Goal: Task Accomplishment & Management: Use online tool/utility

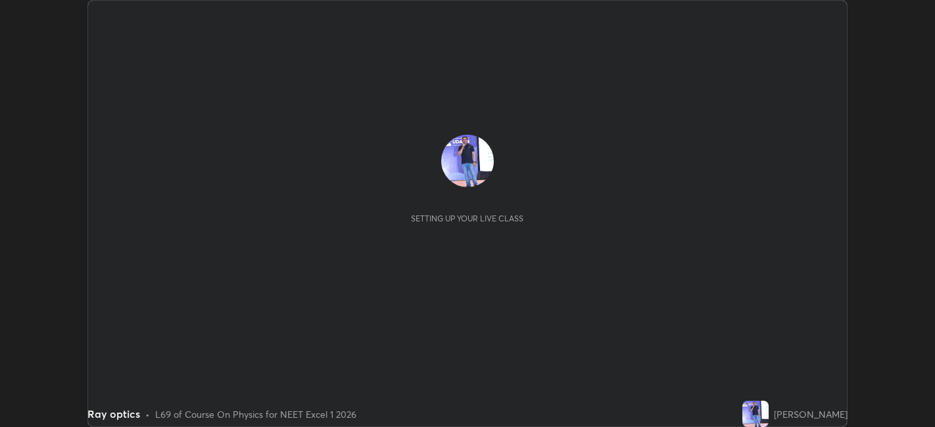
scroll to position [427, 934]
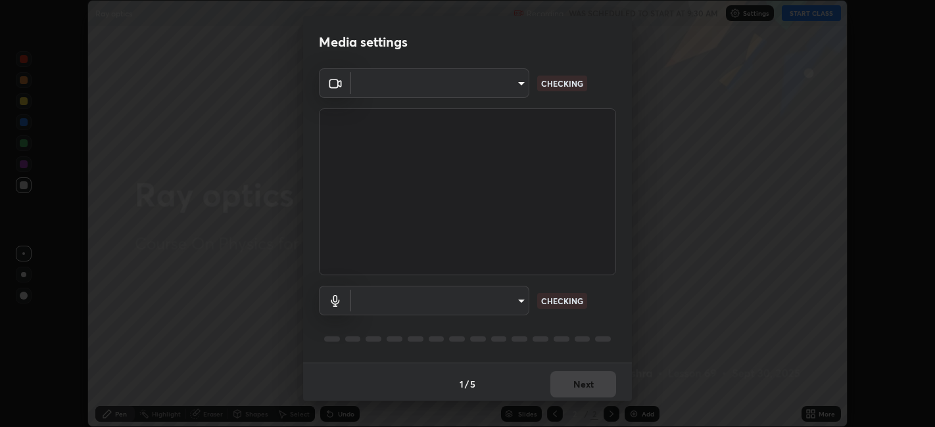
type input "e8d69c7dc0c2a56c5aabaa85415bde81fe71d5f71f3198f3fc497bb9ff74f4e0"
type input "default"
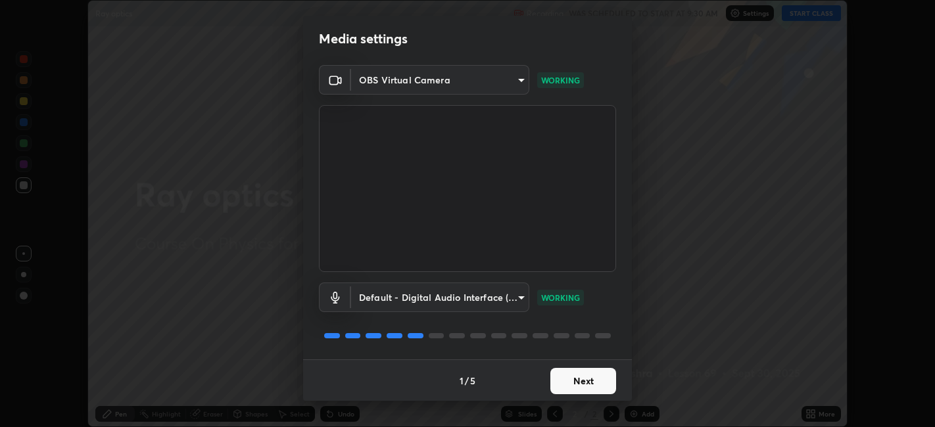
click at [580, 379] on button "Next" at bounding box center [583, 381] width 66 height 26
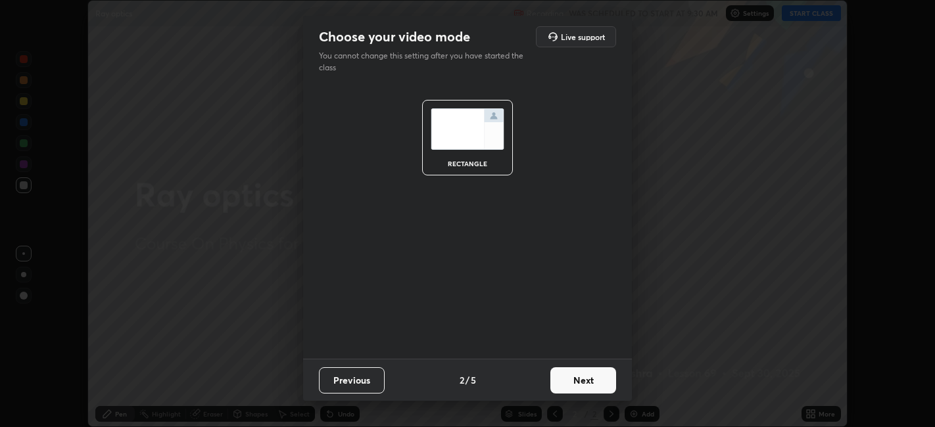
scroll to position [0, 0]
click at [590, 380] on button "Next" at bounding box center [583, 380] width 66 height 26
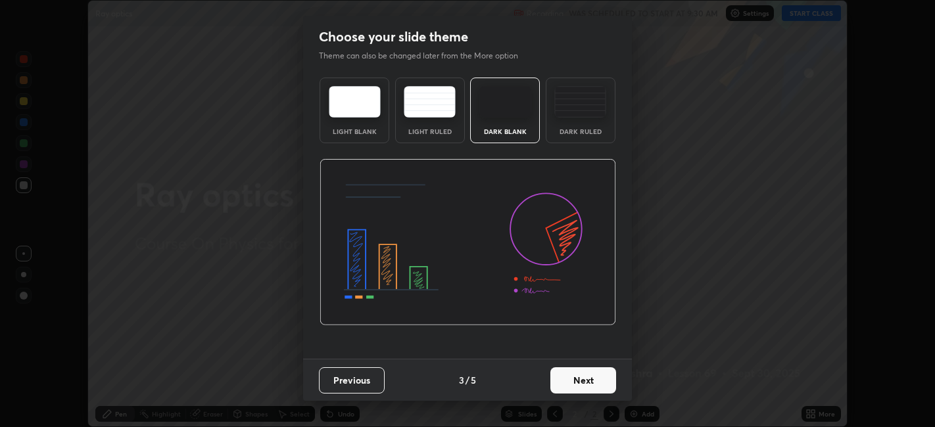
click at [587, 379] on button "Next" at bounding box center [583, 380] width 66 height 26
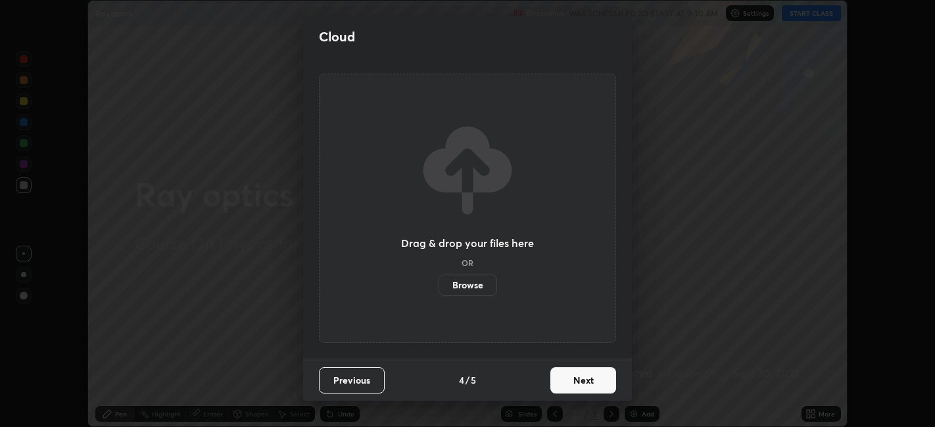
click at [463, 284] on label "Browse" at bounding box center [467, 285] width 58 height 21
click at [438, 284] on input "Browse" at bounding box center [438, 285] width 0 height 21
click at [478, 163] on icon at bounding box center [467, 170] width 99 height 99
click at [586, 375] on button "Next" at bounding box center [583, 380] width 66 height 26
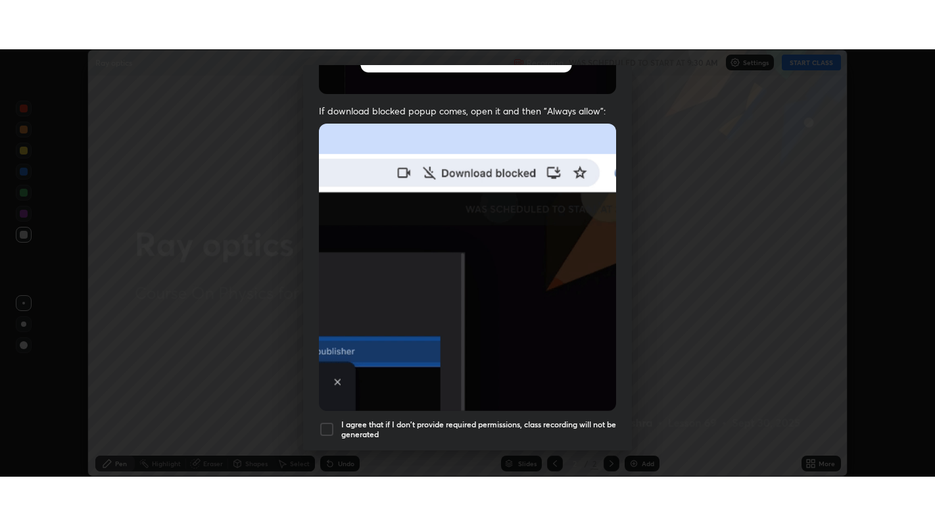
scroll to position [271, 0]
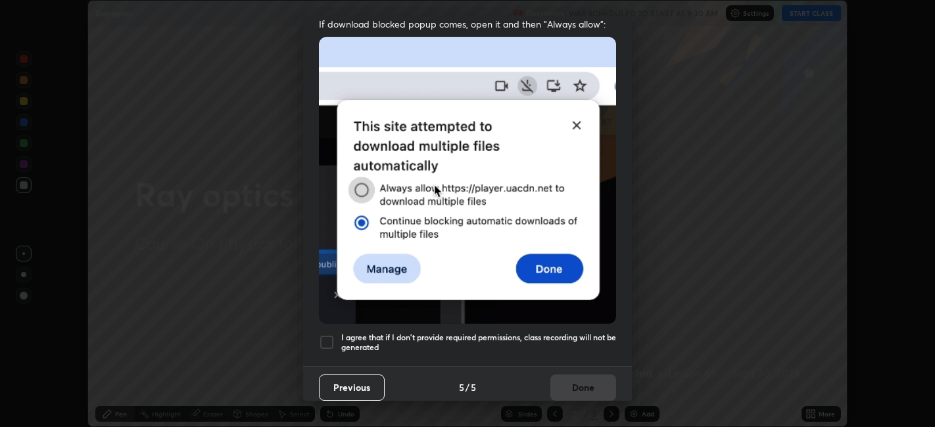
click at [330, 335] on div at bounding box center [327, 343] width 16 height 16
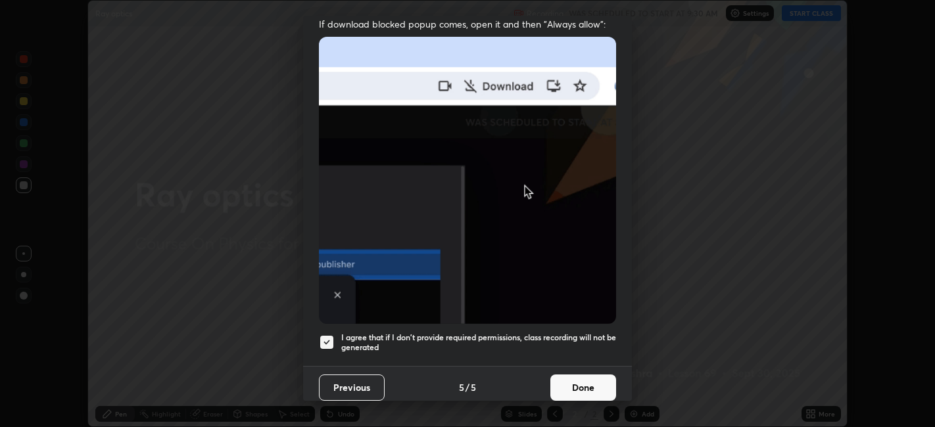
click at [586, 380] on button "Done" at bounding box center [583, 388] width 66 height 26
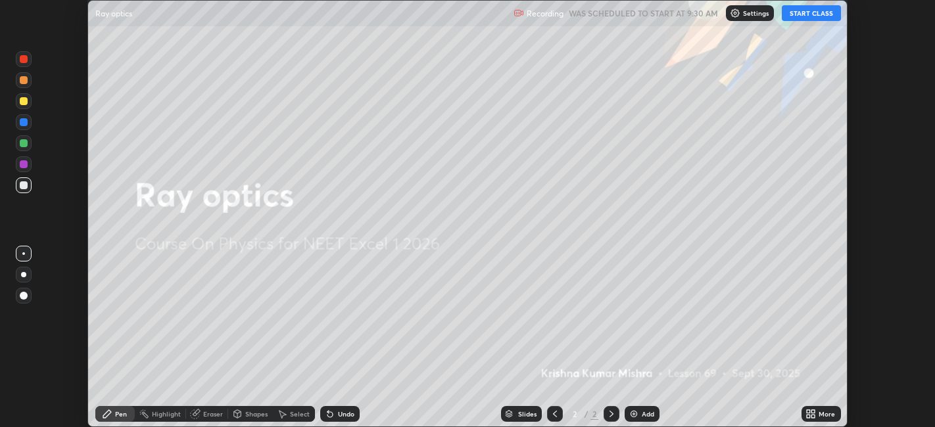
click at [801, 13] on button "START CLASS" at bounding box center [810, 13] width 59 height 16
click at [813, 414] on icon at bounding box center [810, 414] width 11 height 11
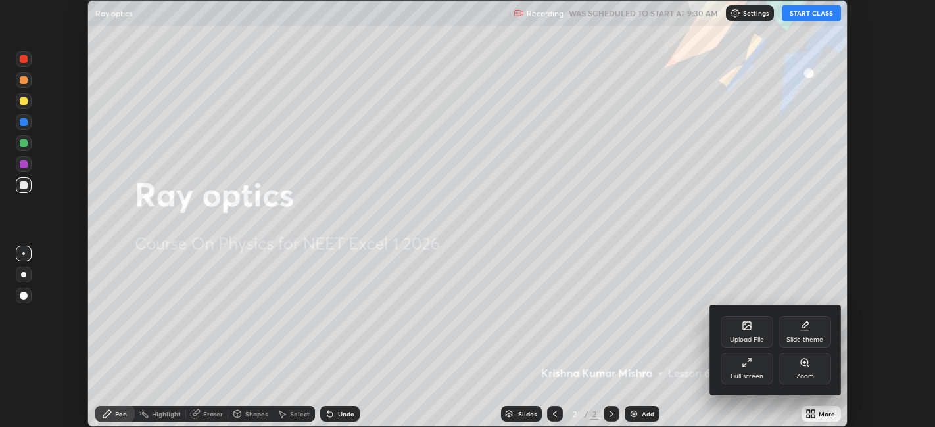
click at [744, 371] on div "Full screen" at bounding box center [746, 369] width 53 height 32
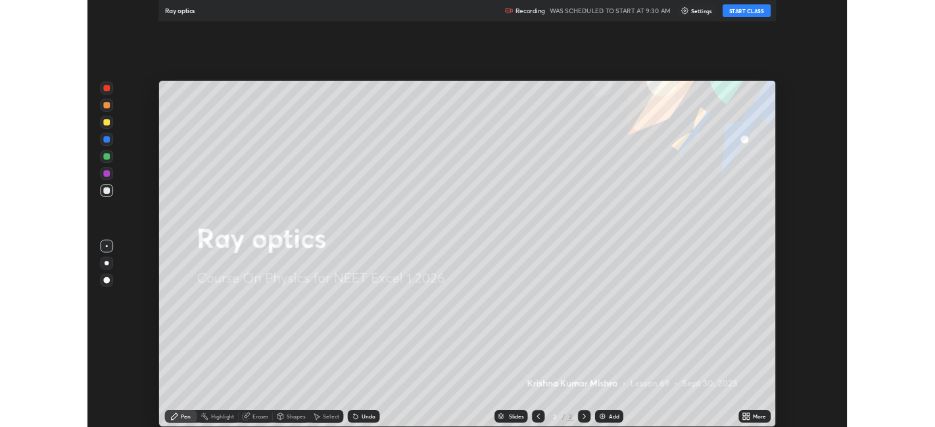
scroll to position [526, 935]
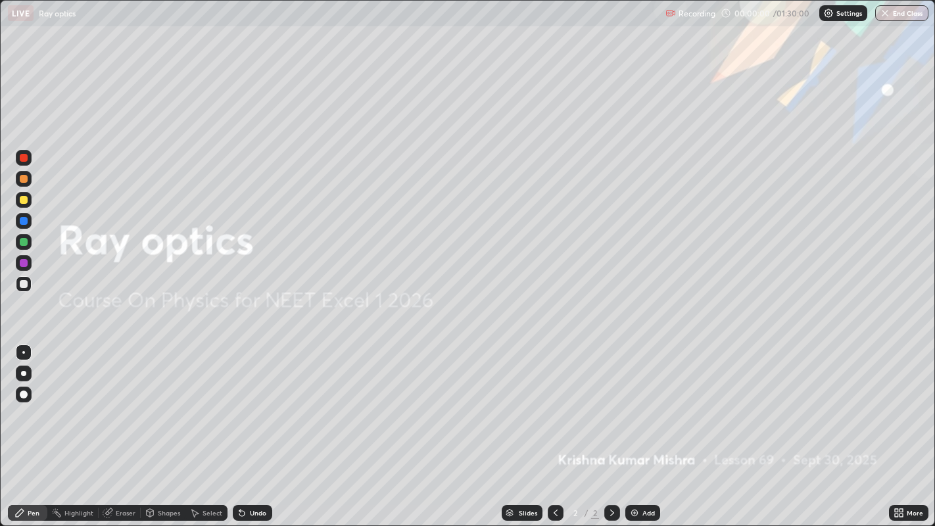
click at [655, 427] on div "Add" at bounding box center [642, 513] width 35 height 16
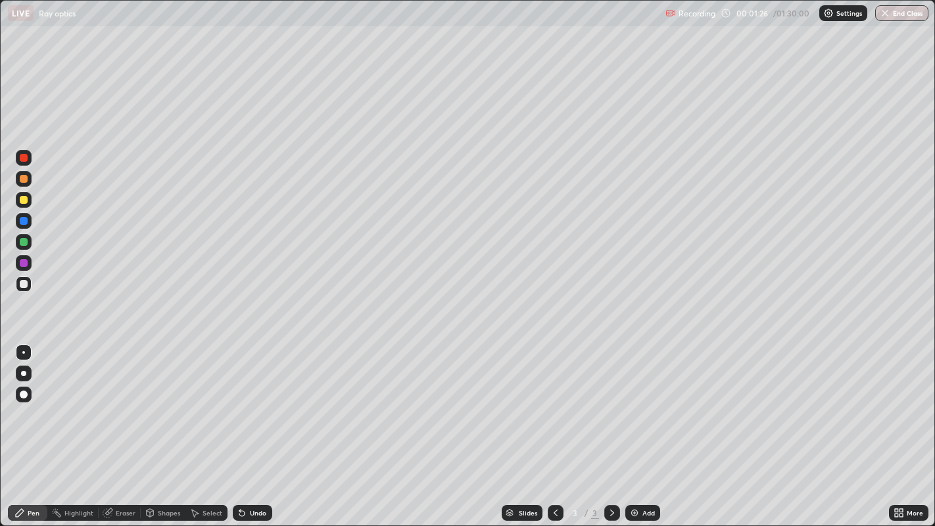
click at [256, 427] on div "Undo" at bounding box center [252, 513] width 39 height 16
click at [252, 427] on div "Undo" at bounding box center [258, 512] width 16 height 7
click at [258, 427] on div "Undo" at bounding box center [258, 512] width 16 height 7
click at [254, 427] on div "Undo" at bounding box center [258, 512] width 16 height 7
click at [210, 427] on div "Select" at bounding box center [212, 512] width 20 height 7
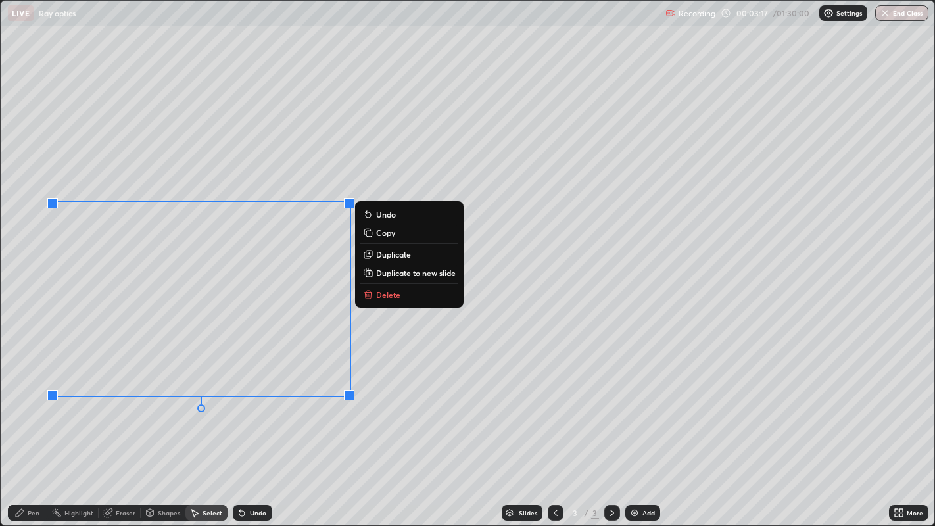
click at [34, 427] on div "Pen" at bounding box center [34, 512] width 12 height 7
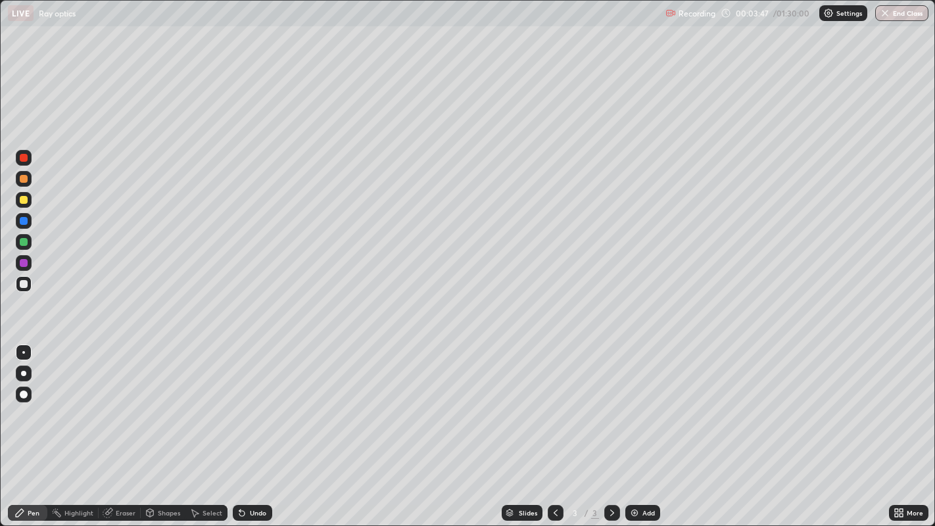
click at [24, 200] on div at bounding box center [24, 200] width 8 height 8
click at [646, 427] on div "Add" at bounding box center [648, 512] width 12 height 7
click at [25, 197] on div at bounding box center [24, 200] width 8 height 8
click at [264, 427] on div "Undo" at bounding box center [258, 512] width 16 height 7
click at [250, 427] on div "Undo" at bounding box center [258, 512] width 16 height 7
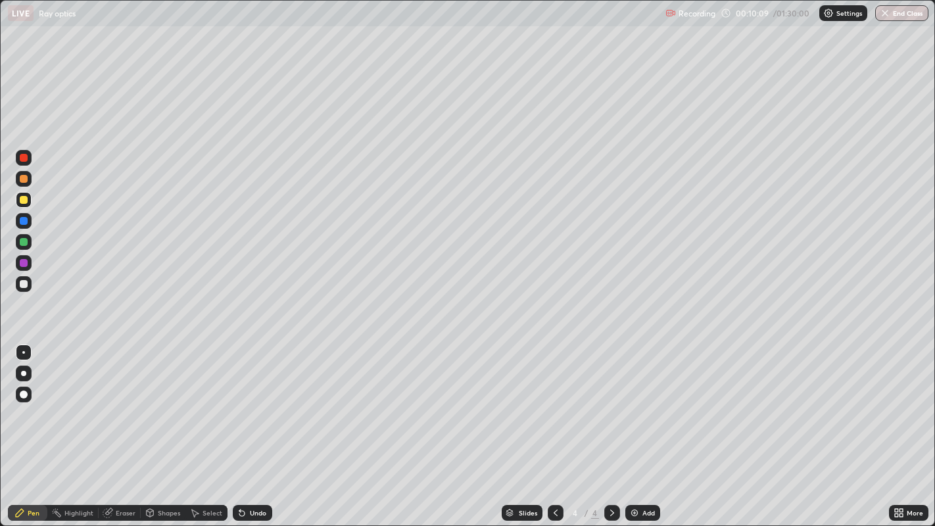
click at [256, 427] on div "Undo" at bounding box center [258, 512] width 16 height 7
click at [259, 427] on div "Undo" at bounding box center [258, 512] width 16 height 7
click at [25, 283] on div at bounding box center [24, 284] width 8 height 8
click at [250, 427] on div "Undo" at bounding box center [252, 513] width 39 height 16
click at [643, 427] on div "Add" at bounding box center [648, 512] width 12 height 7
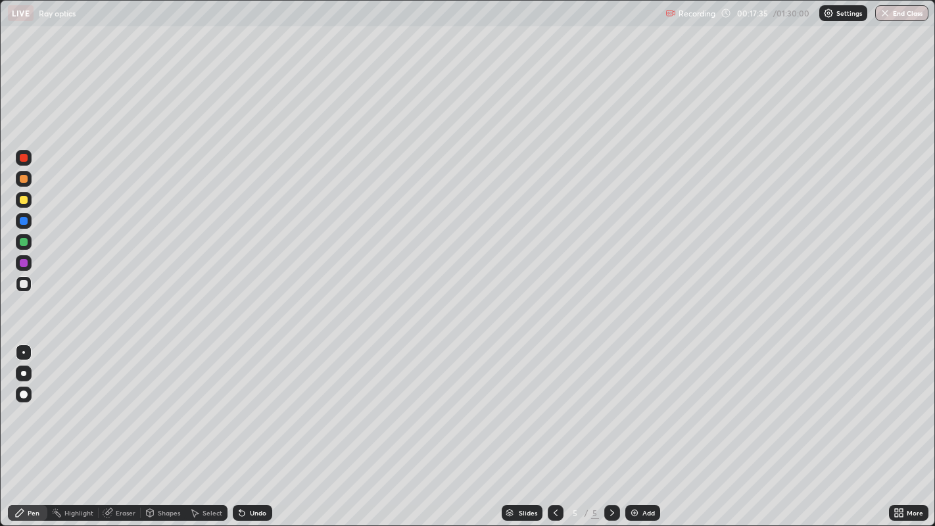
click at [165, 427] on div "Shapes" at bounding box center [169, 512] width 22 height 7
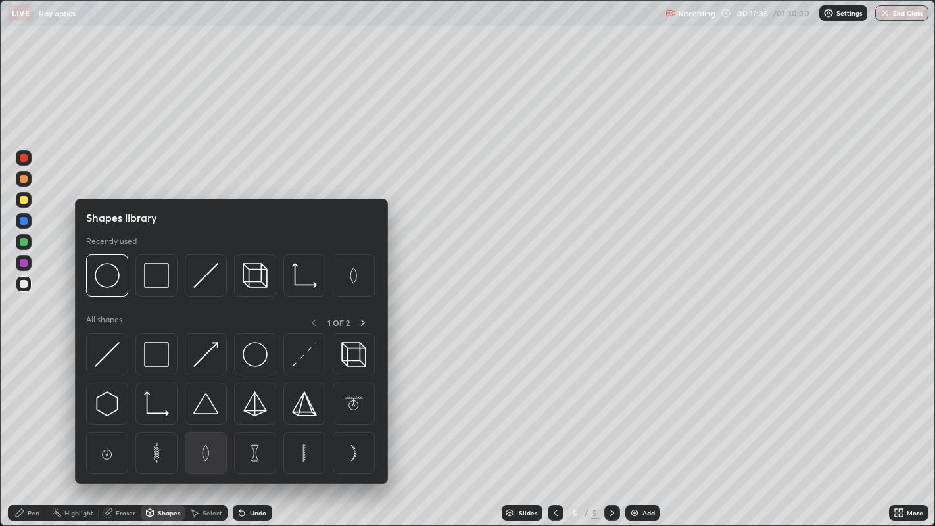
click at [205, 427] on img at bounding box center [205, 452] width 25 height 25
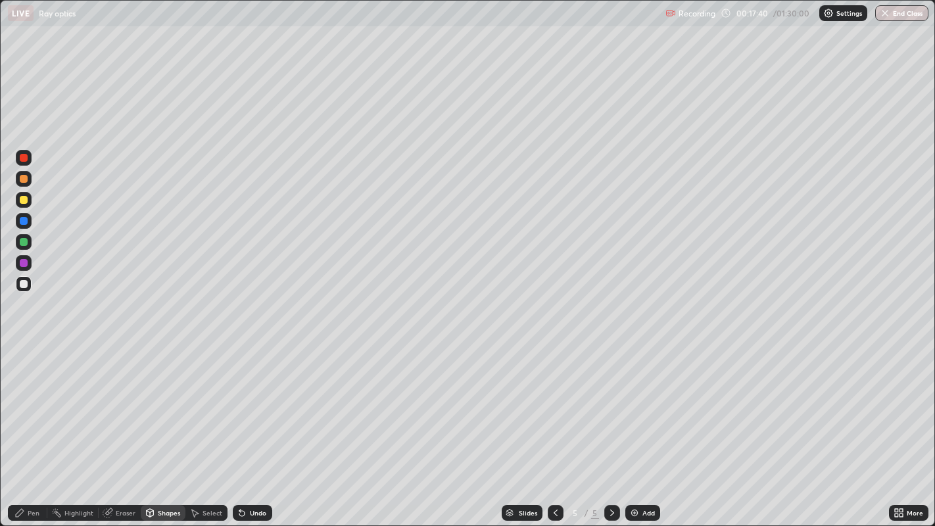
click at [214, 427] on div "Select" at bounding box center [212, 512] width 20 height 7
click at [170, 427] on div "Shapes" at bounding box center [169, 512] width 22 height 7
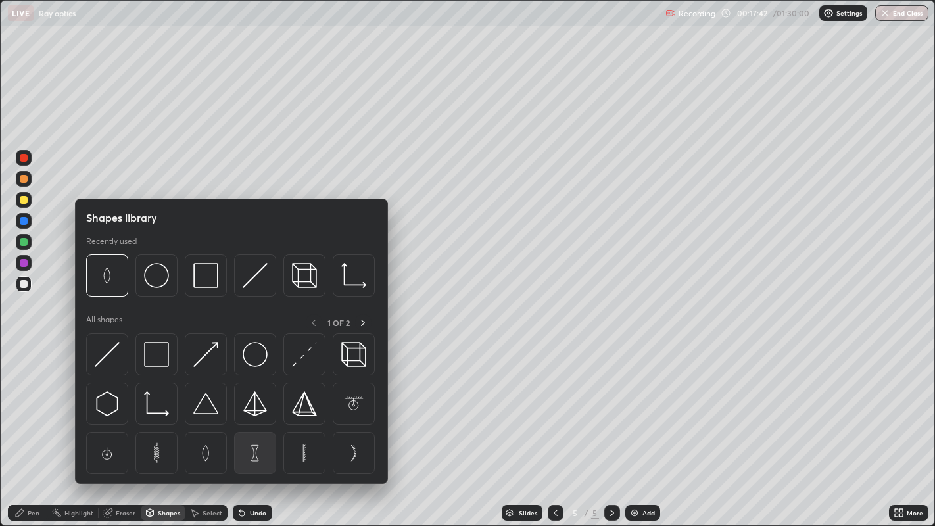
click at [250, 427] on img at bounding box center [255, 452] width 25 height 25
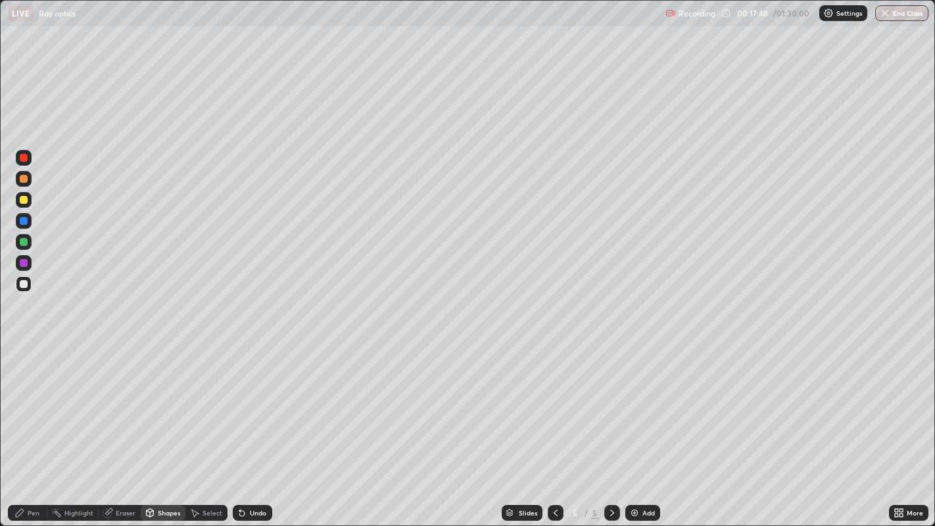
click at [167, 427] on div "Shapes" at bounding box center [169, 512] width 22 height 7
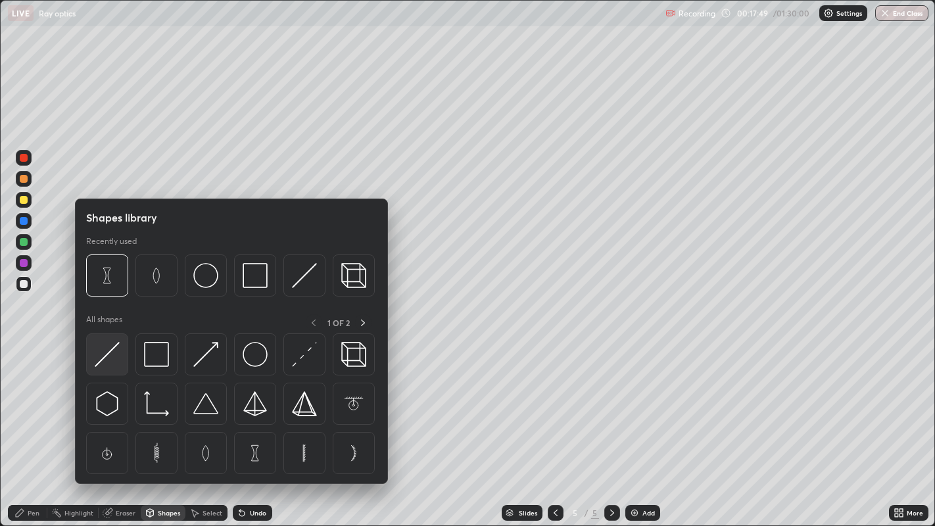
click at [110, 354] on img at bounding box center [107, 354] width 25 height 25
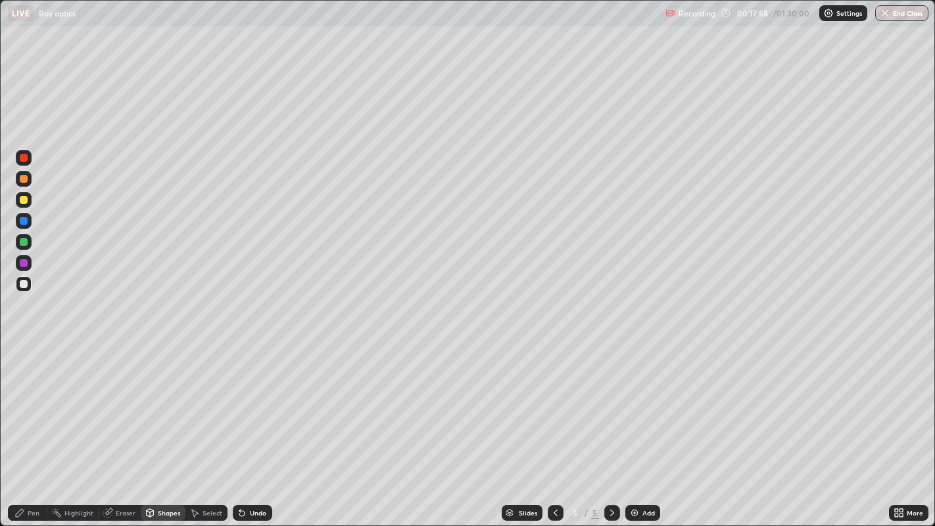
click at [24, 198] on div at bounding box center [24, 200] width 8 height 8
click at [33, 427] on div "Pen" at bounding box center [34, 512] width 12 height 7
click at [252, 427] on div "Undo" at bounding box center [258, 512] width 16 height 7
click at [165, 427] on div "Shapes" at bounding box center [169, 512] width 22 height 7
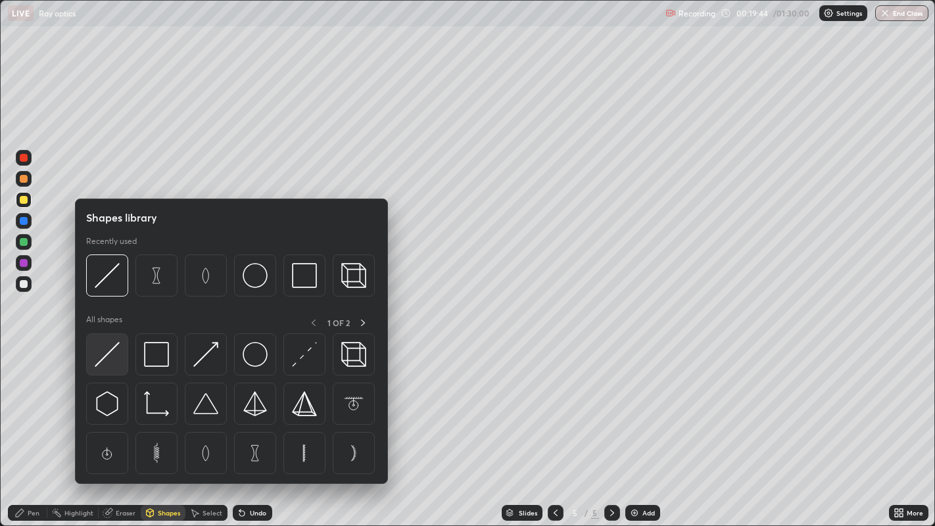
click at [106, 353] on img at bounding box center [107, 354] width 25 height 25
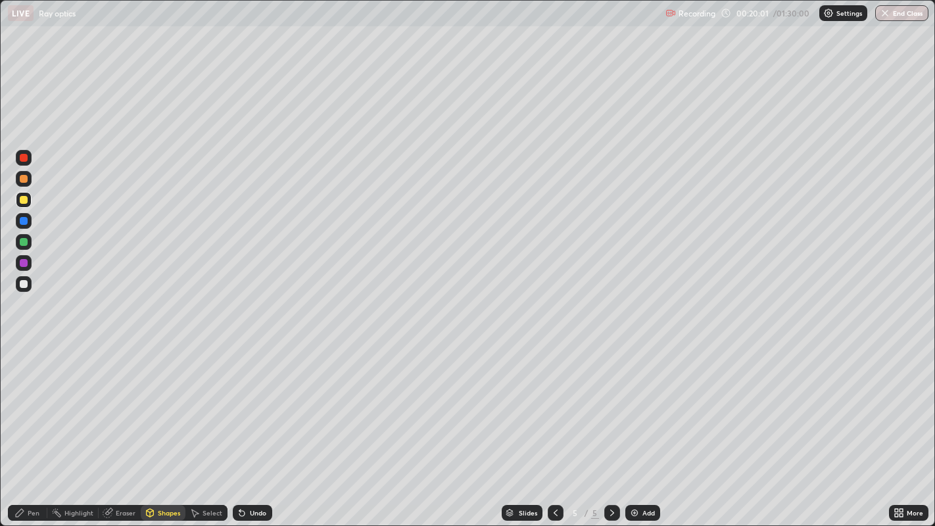
click at [34, 427] on div "Pen" at bounding box center [34, 512] width 12 height 7
click at [124, 427] on div "Eraser" at bounding box center [126, 512] width 20 height 7
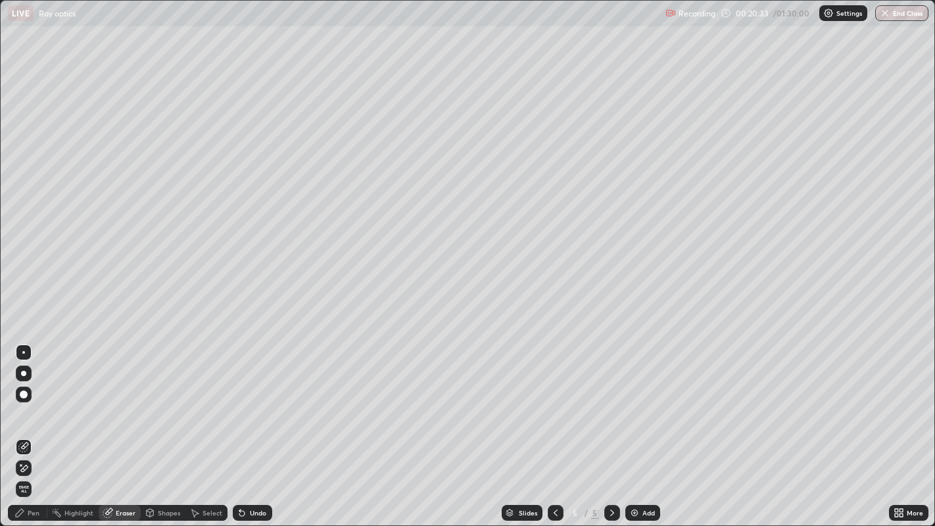
click at [33, 427] on div "Pen" at bounding box center [34, 512] width 12 height 7
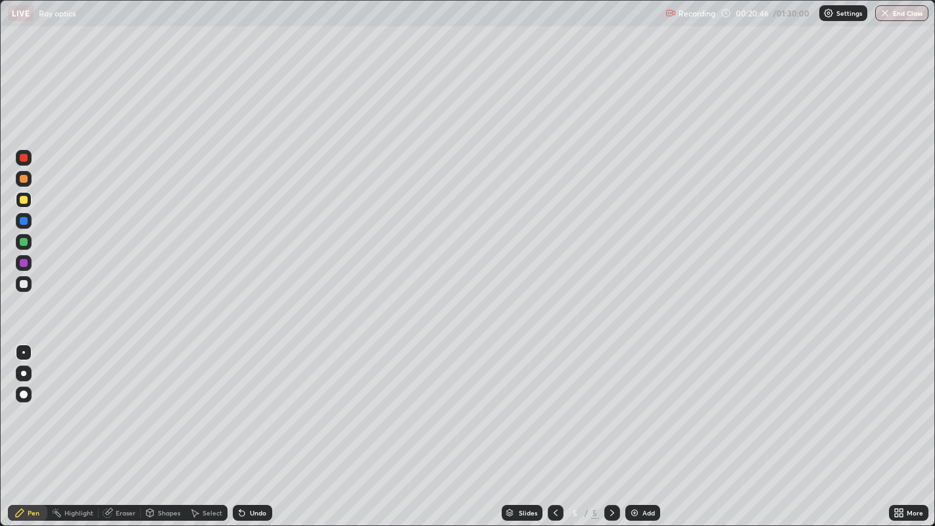
click at [25, 177] on div at bounding box center [24, 179] width 8 height 8
click at [21, 202] on div at bounding box center [24, 200] width 8 height 8
click at [23, 241] on div at bounding box center [24, 242] width 8 height 8
click at [164, 427] on div "Shapes" at bounding box center [169, 512] width 22 height 7
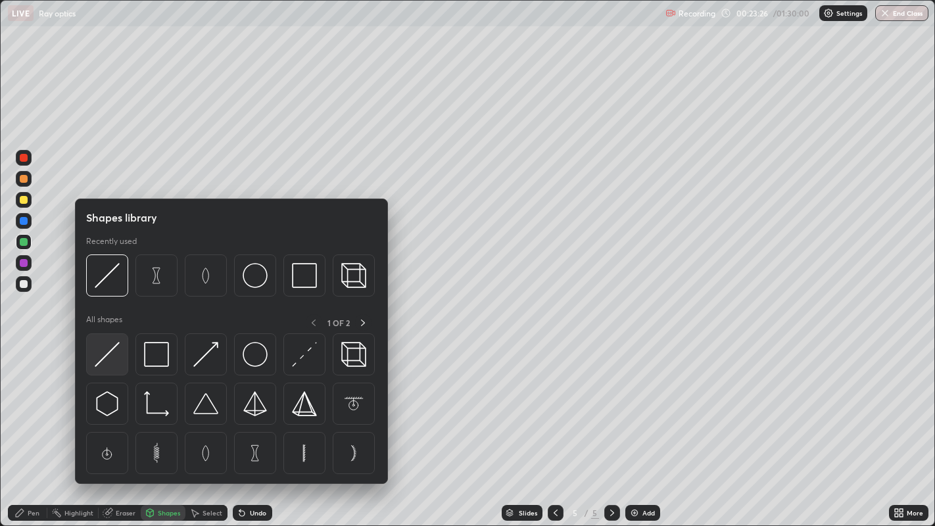
click at [113, 348] on img at bounding box center [107, 354] width 25 height 25
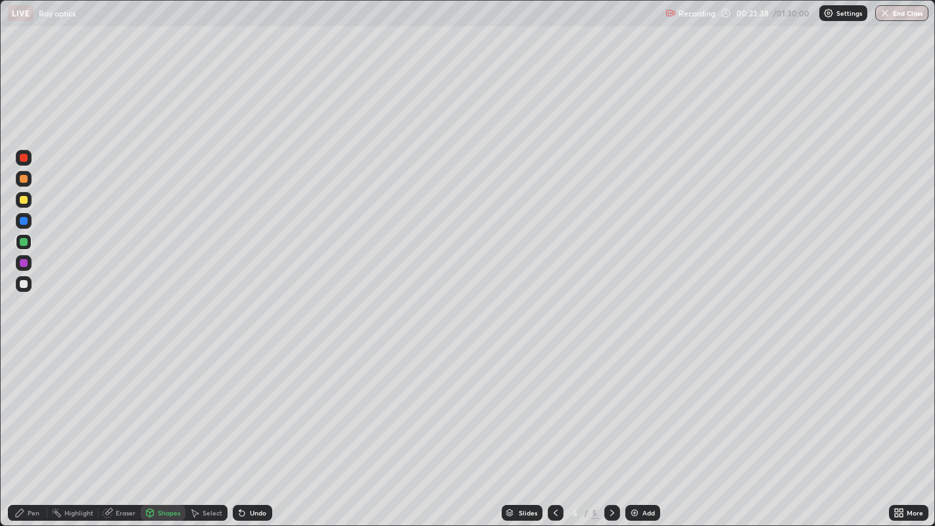
click at [32, 427] on div "Pen" at bounding box center [34, 512] width 12 height 7
click at [252, 427] on div "Undo" at bounding box center [258, 512] width 16 height 7
click at [645, 427] on div "Add" at bounding box center [648, 512] width 12 height 7
click at [27, 198] on div at bounding box center [24, 200] width 8 height 8
click at [168, 427] on div "Shapes" at bounding box center [169, 512] width 22 height 7
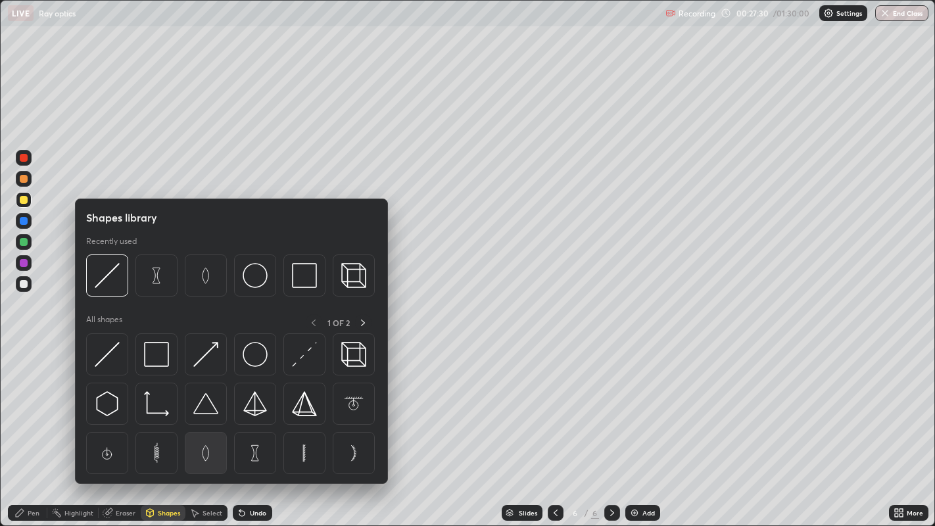
click at [207, 427] on img at bounding box center [205, 452] width 25 height 25
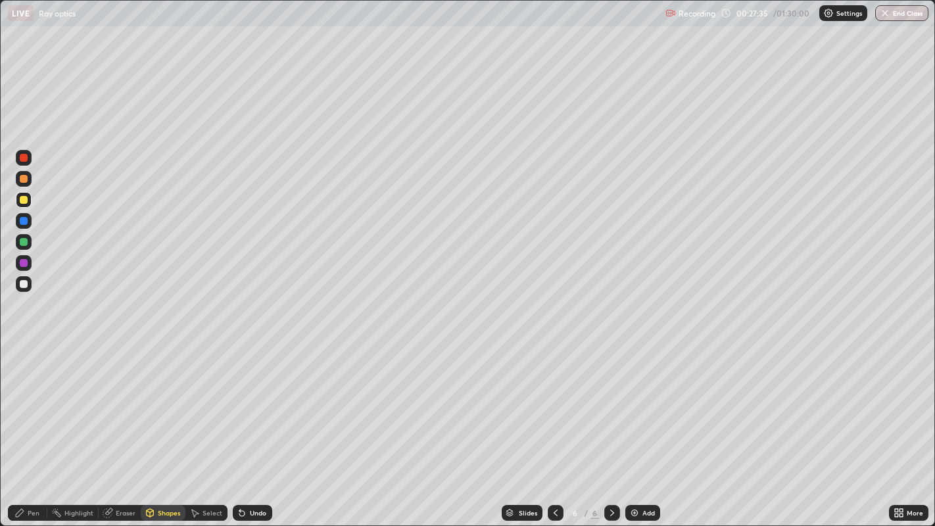
click at [163, 427] on div "Shapes" at bounding box center [169, 512] width 22 height 7
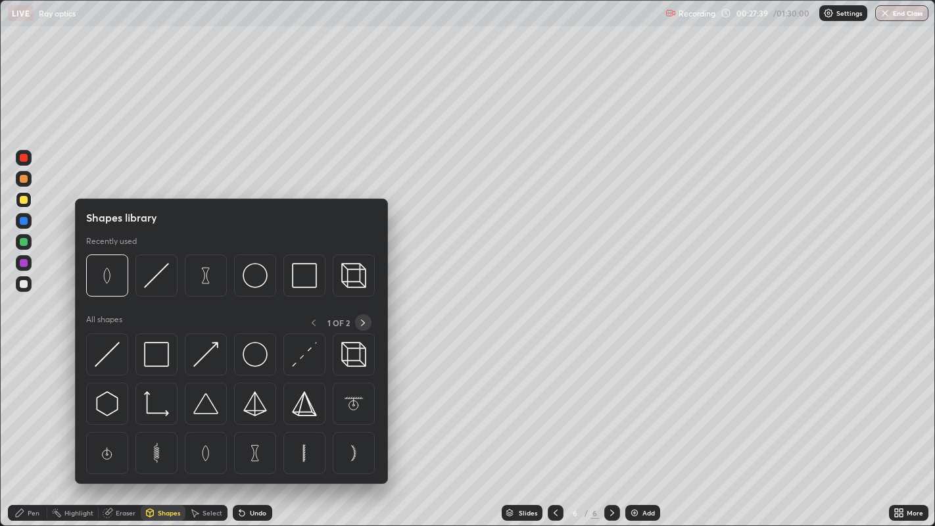
click at [363, 321] on icon at bounding box center [363, 322] width 11 height 11
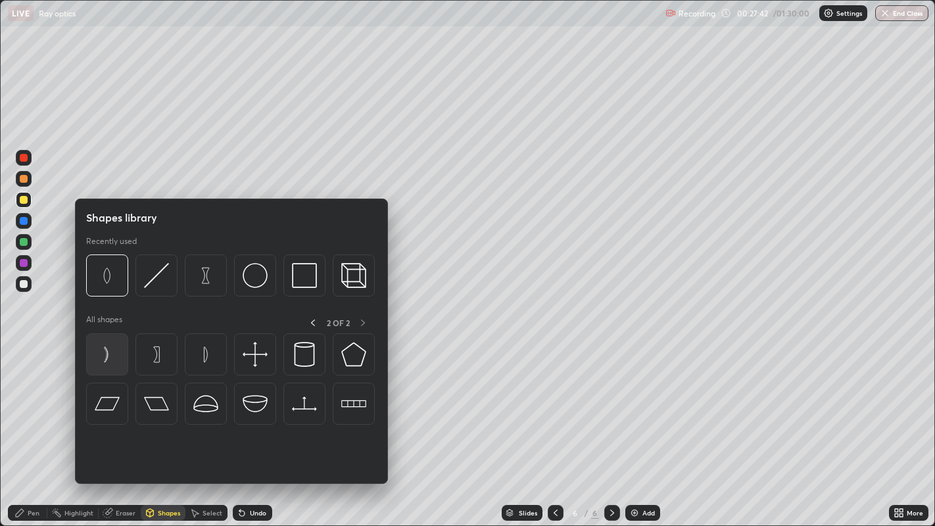
click at [104, 355] on img at bounding box center [107, 354] width 25 height 25
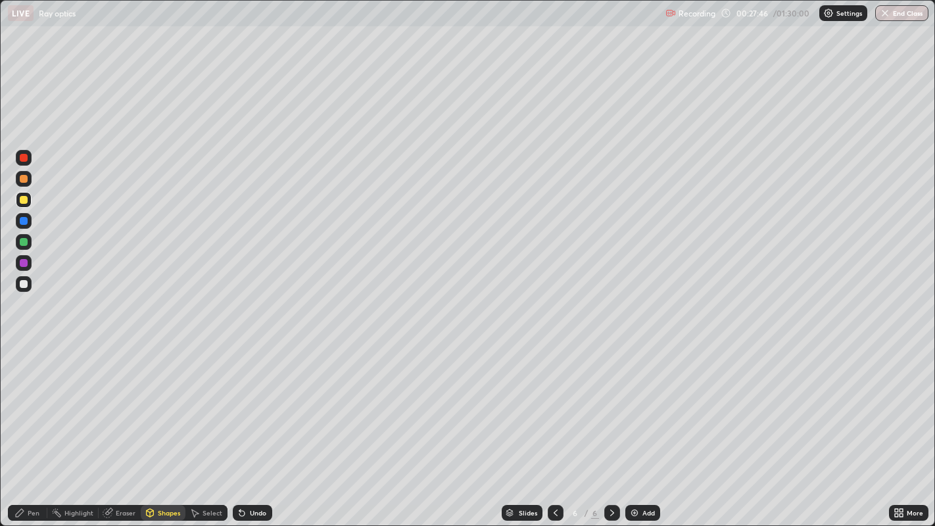
click at [213, 427] on div "Select" at bounding box center [212, 512] width 20 height 7
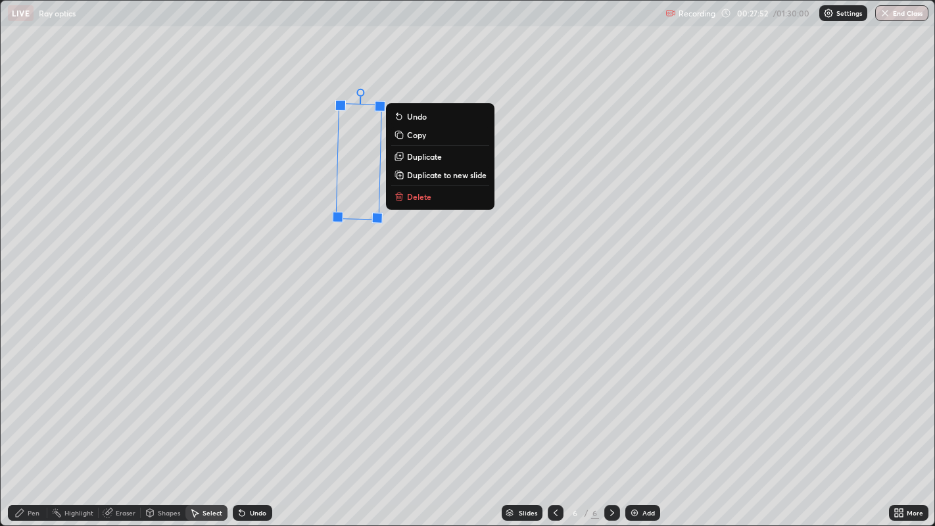
click at [32, 427] on div "Pen" at bounding box center [34, 512] width 12 height 7
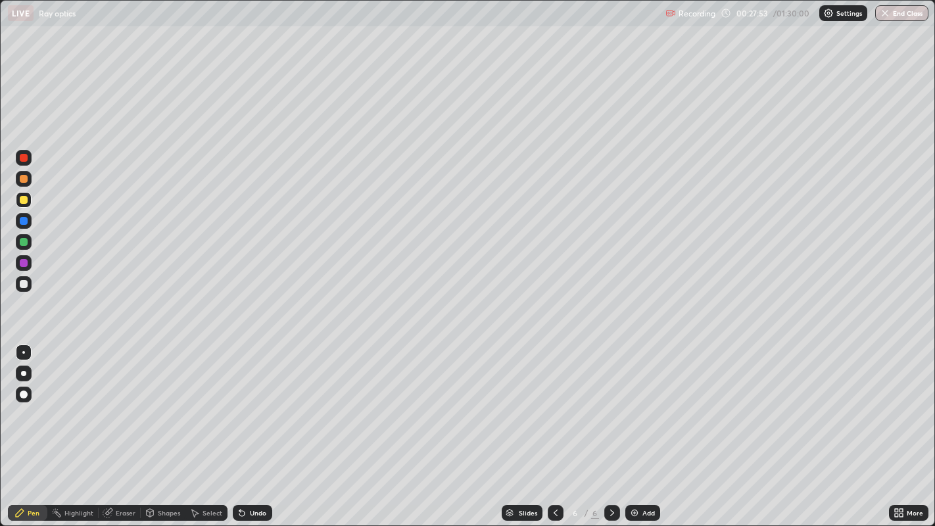
click at [168, 427] on div "Shapes" at bounding box center [169, 512] width 22 height 7
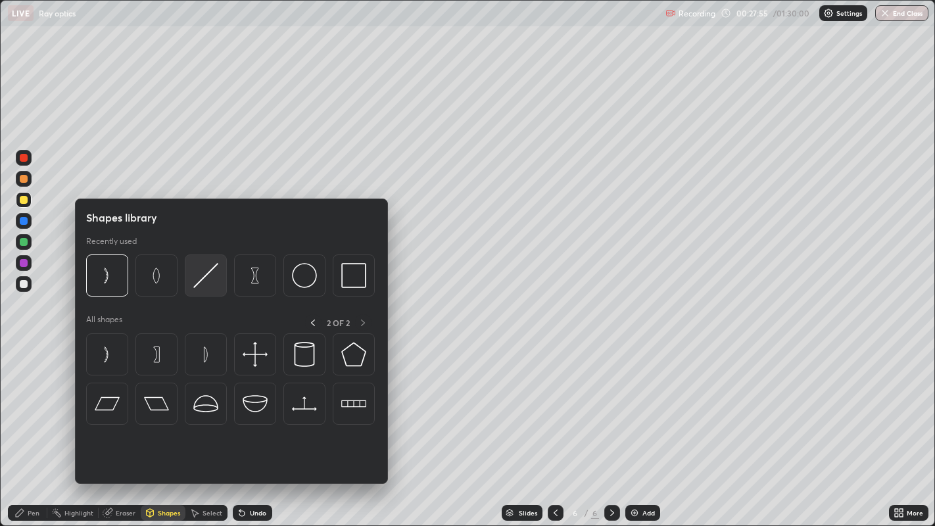
click at [204, 277] on img at bounding box center [205, 275] width 25 height 25
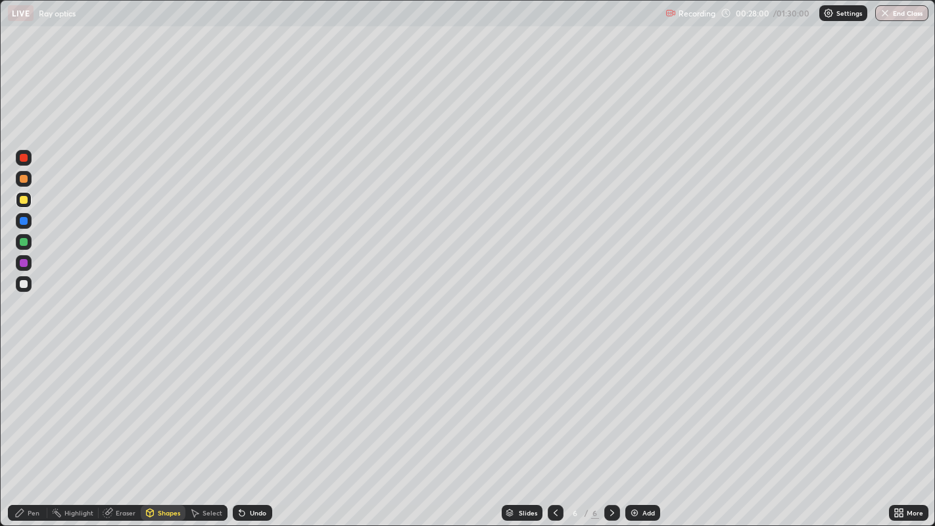
click at [33, 427] on div "Pen" at bounding box center [34, 512] width 12 height 7
click at [214, 427] on div "Select" at bounding box center [212, 512] width 20 height 7
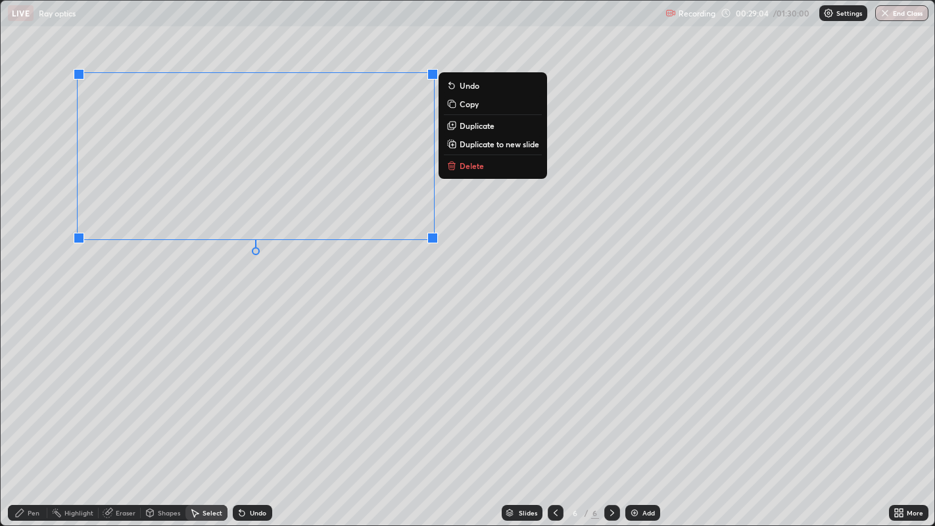
click at [475, 128] on p "Duplicate" at bounding box center [476, 125] width 35 height 11
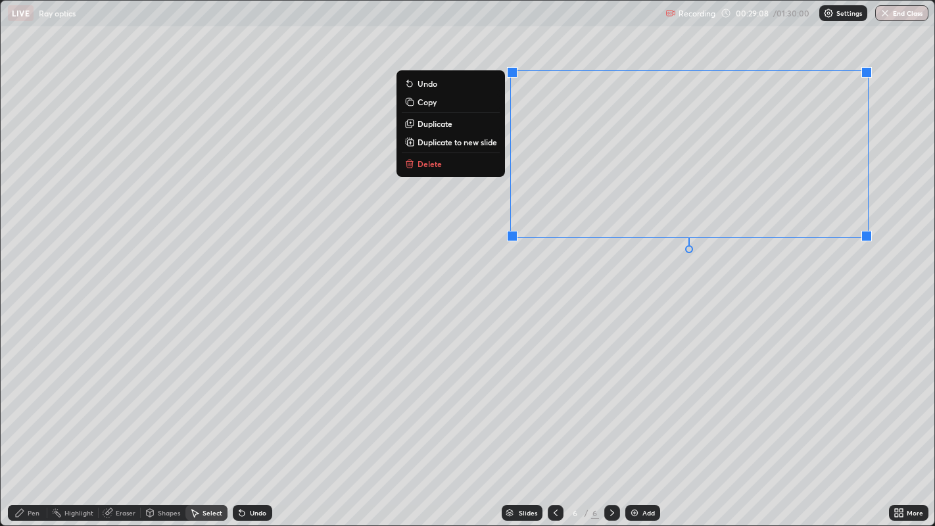
click at [582, 338] on div "0 ° Undo Copy Duplicate Duplicate to new slide Delete" at bounding box center [468, 263] width 934 height 525
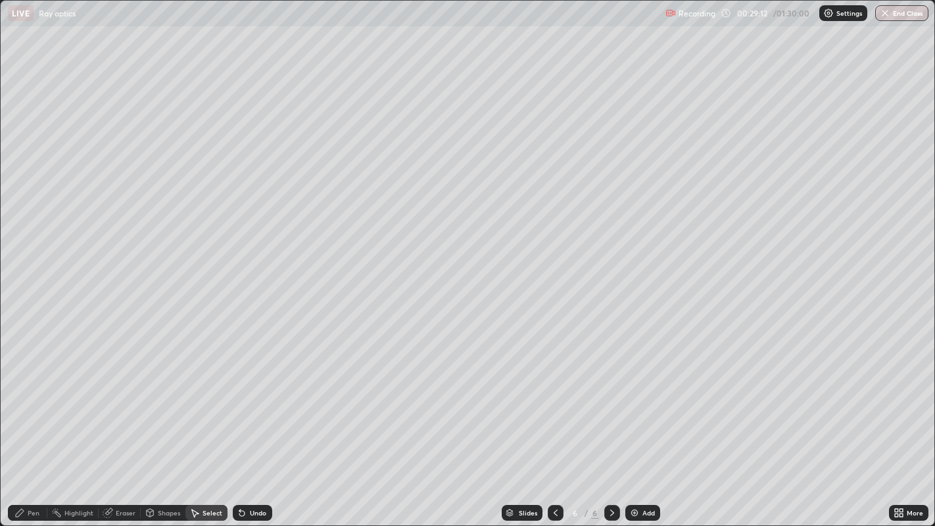
click at [165, 427] on div "Shapes" at bounding box center [169, 512] width 22 height 7
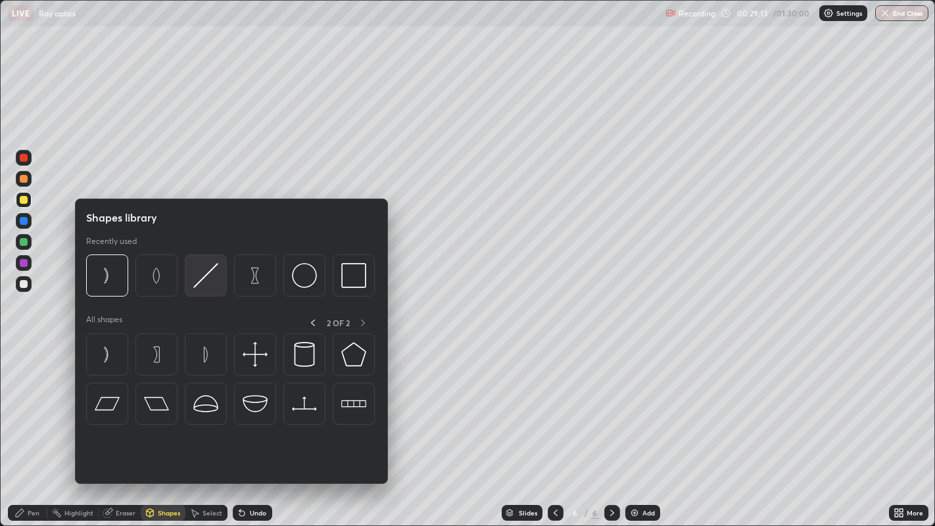
click at [208, 279] on img at bounding box center [205, 275] width 25 height 25
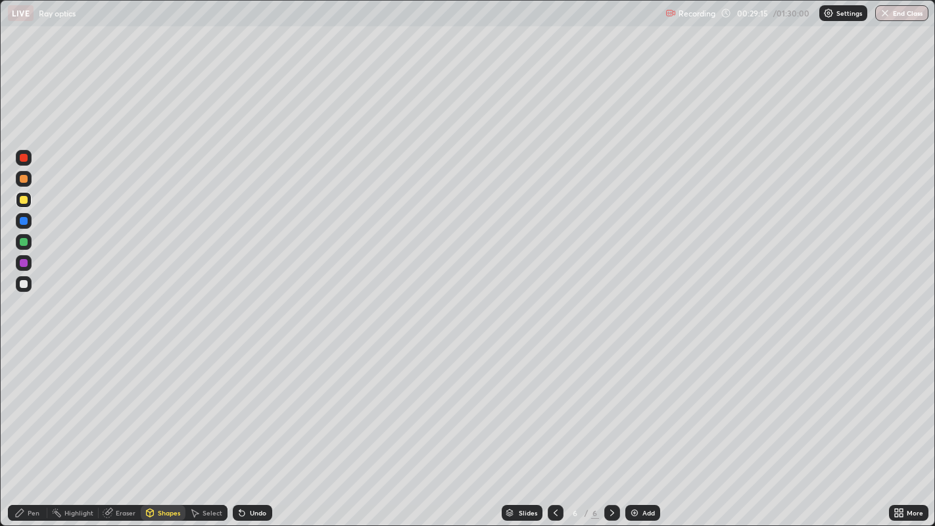
click at [24, 177] on div at bounding box center [24, 179] width 8 height 8
click at [24, 200] on div at bounding box center [24, 200] width 8 height 8
click at [24, 264] on div at bounding box center [24, 263] width 8 height 8
click at [257, 427] on div "Undo" at bounding box center [258, 512] width 16 height 7
click at [24, 243] on div at bounding box center [24, 242] width 8 height 8
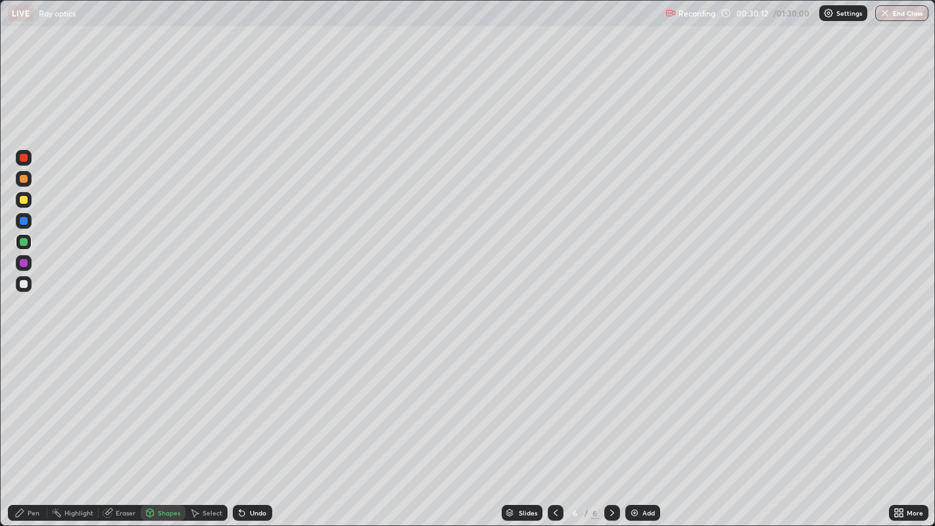
click at [21, 241] on div at bounding box center [24, 242] width 8 height 8
click at [33, 427] on div "Pen" at bounding box center [34, 512] width 12 height 7
click at [126, 427] on div "Eraser" at bounding box center [126, 512] width 20 height 7
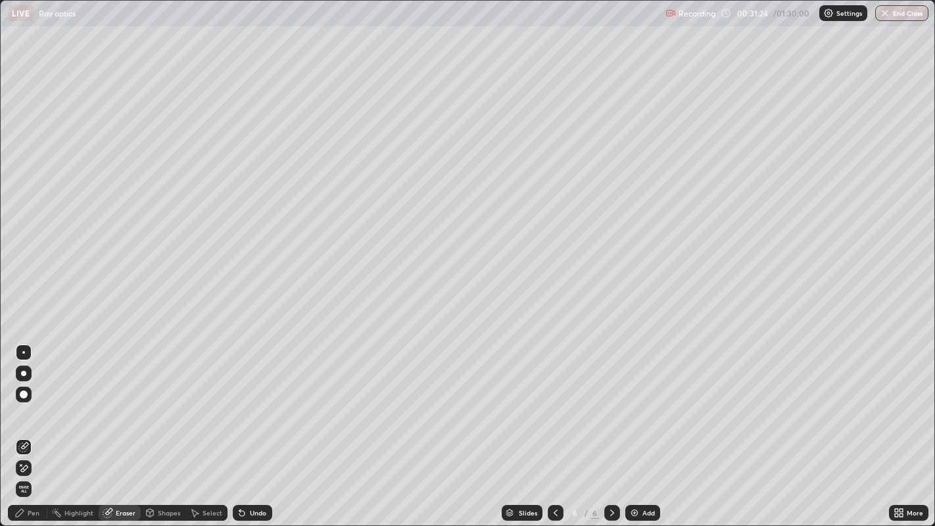
click at [206, 427] on div "Select" at bounding box center [212, 512] width 20 height 7
click at [744, 312] on div "0 ° Undo Copy Duplicate Duplicate to new slide Delete" at bounding box center [468, 263] width 934 height 525
click at [121, 427] on div "Eraser" at bounding box center [126, 512] width 20 height 7
click at [212, 427] on div "Select" at bounding box center [212, 512] width 20 height 7
click at [166, 427] on div "Shapes" at bounding box center [169, 512] width 22 height 7
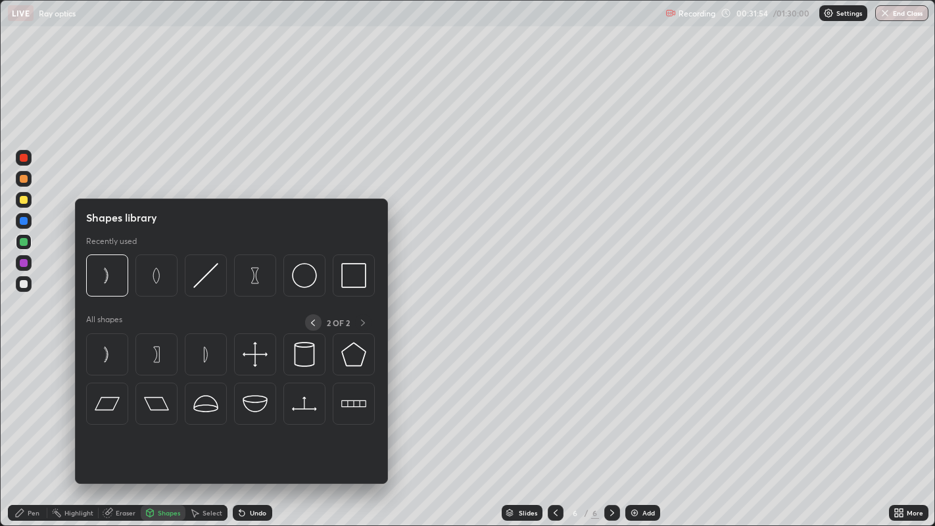
click at [312, 322] on icon at bounding box center [313, 322] width 11 height 11
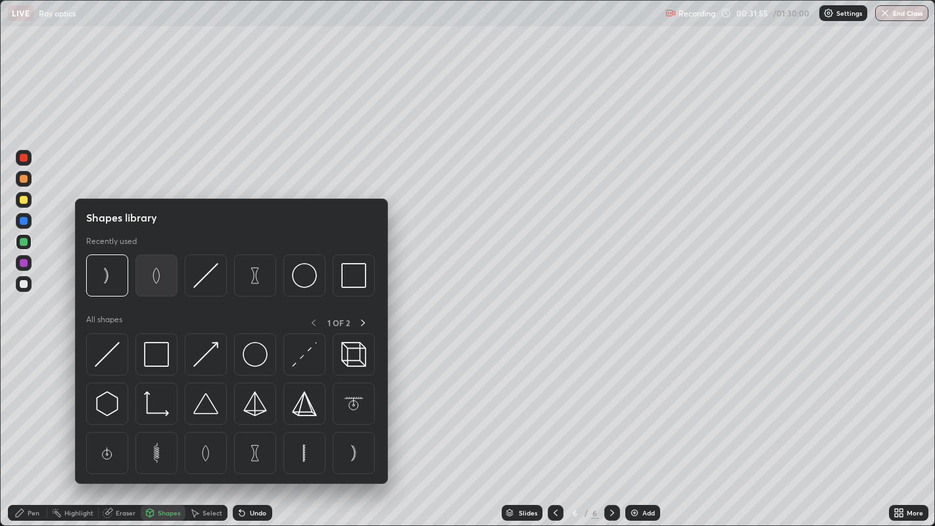
click at [158, 277] on img at bounding box center [156, 275] width 25 height 25
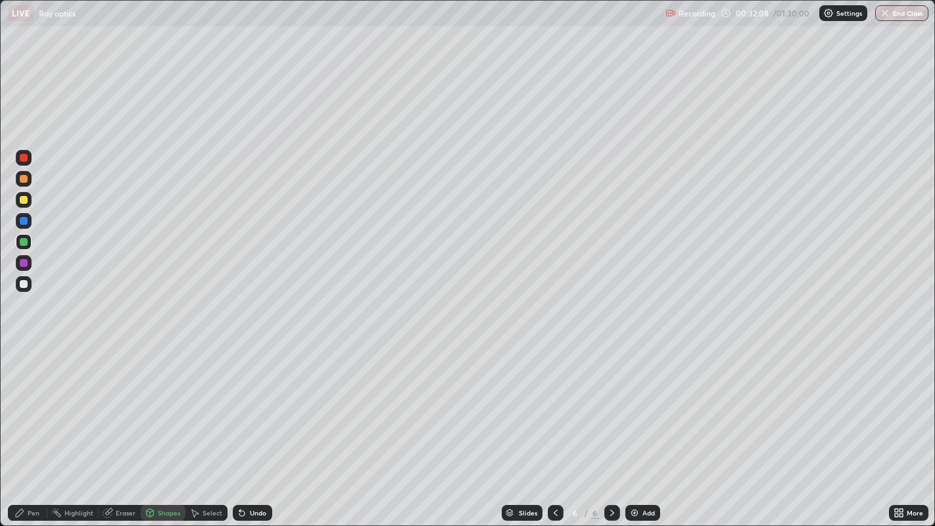
click at [260, 427] on div "Undo" at bounding box center [258, 512] width 16 height 7
click at [154, 427] on icon at bounding box center [150, 512] width 11 height 11
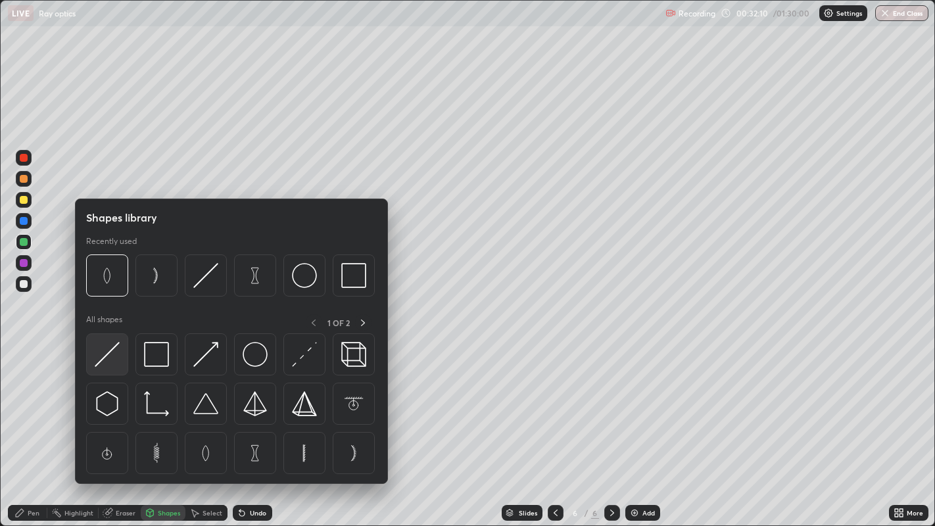
click at [110, 352] on img at bounding box center [107, 354] width 25 height 25
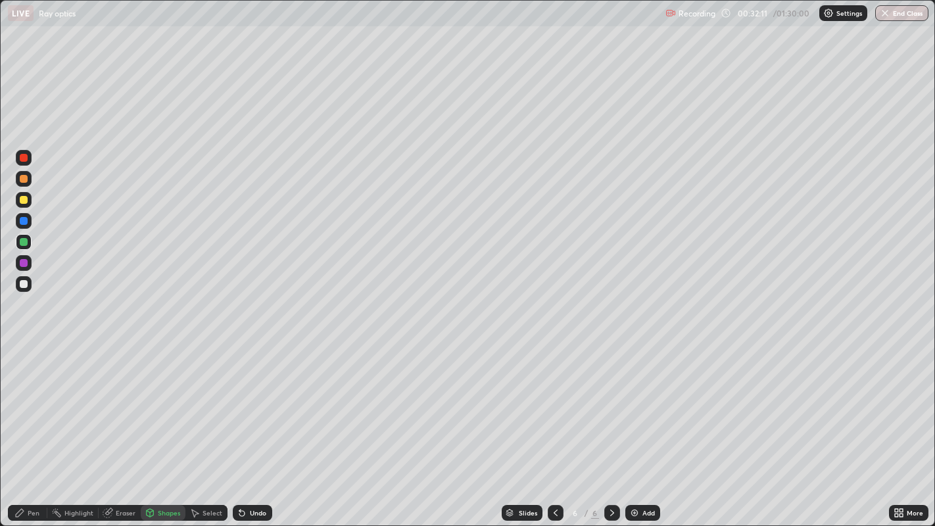
click at [26, 200] on div at bounding box center [24, 200] width 8 height 8
click at [122, 427] on div "Eraser" at bounding box center [126, 512] width 20 height 7
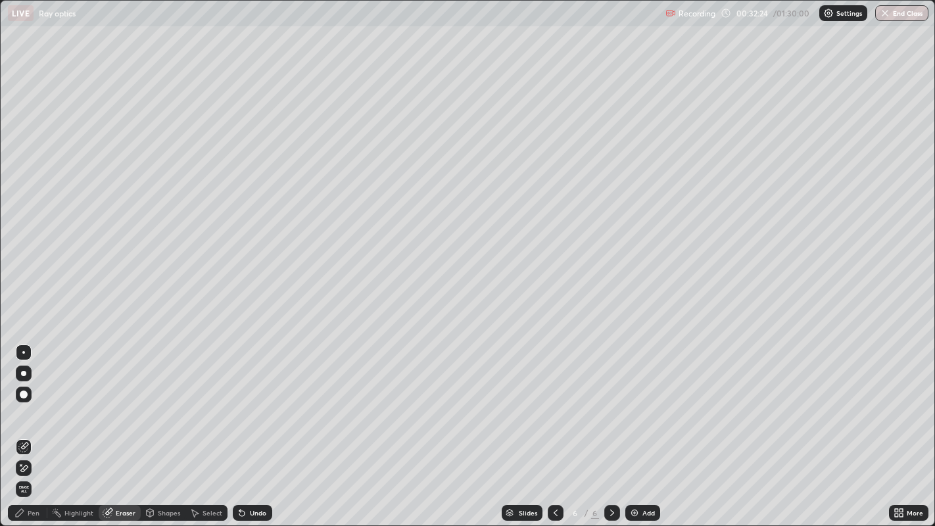
click at [32, 427] on div "Pen" at bounding box center [34, 512] width 12 height 7
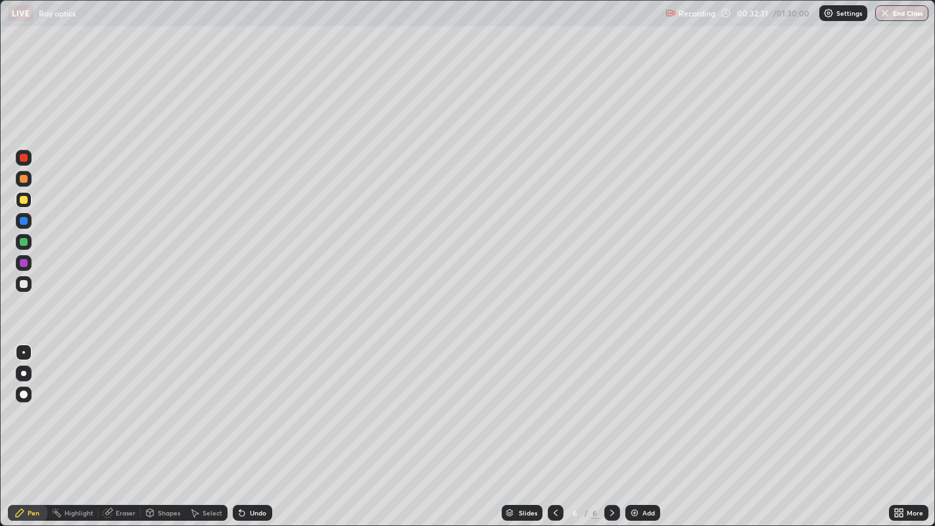
click at [118, 427] on div "Eraser" at bounding box center [126, 512] width 20 height 7
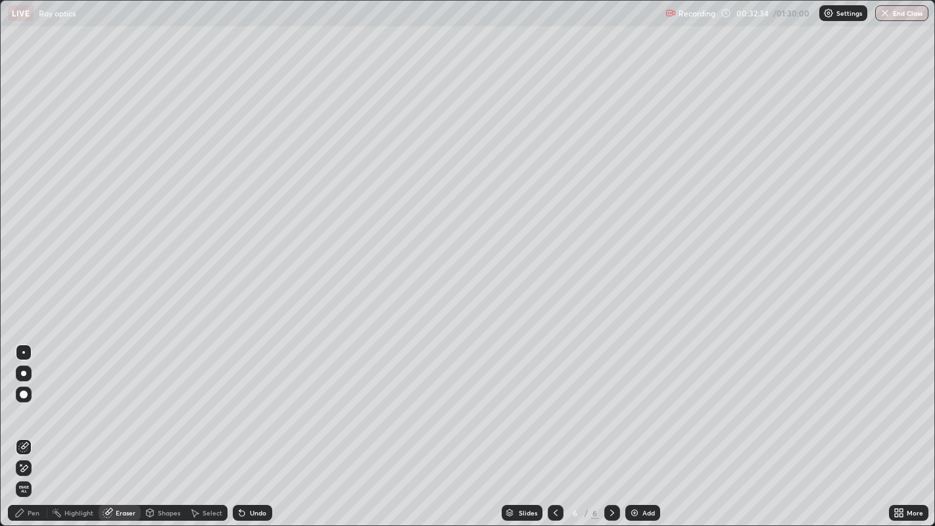
click at [27, 427] on div "Pen" at bounding box center [27, 513] width 39 height 16
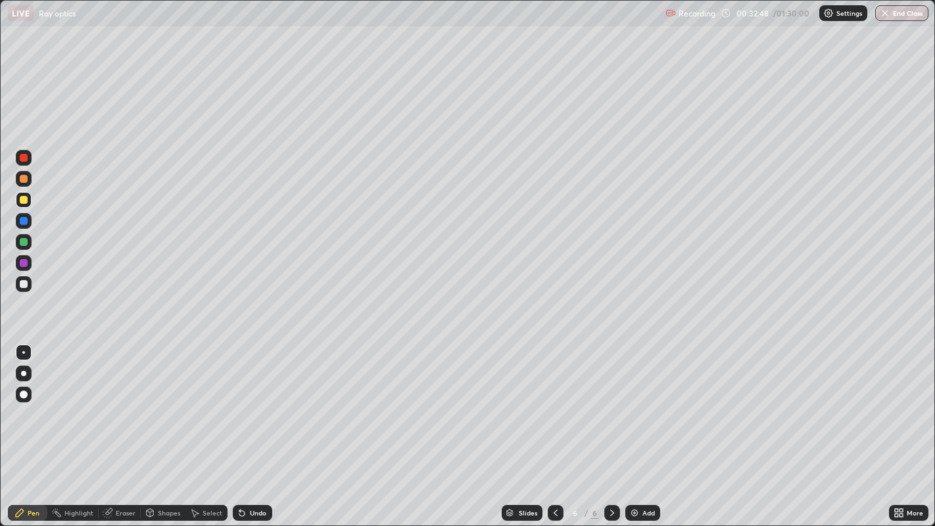
click at [168, 427] on div "Shapes" at bounding box center [169, 512] width 22 height 7
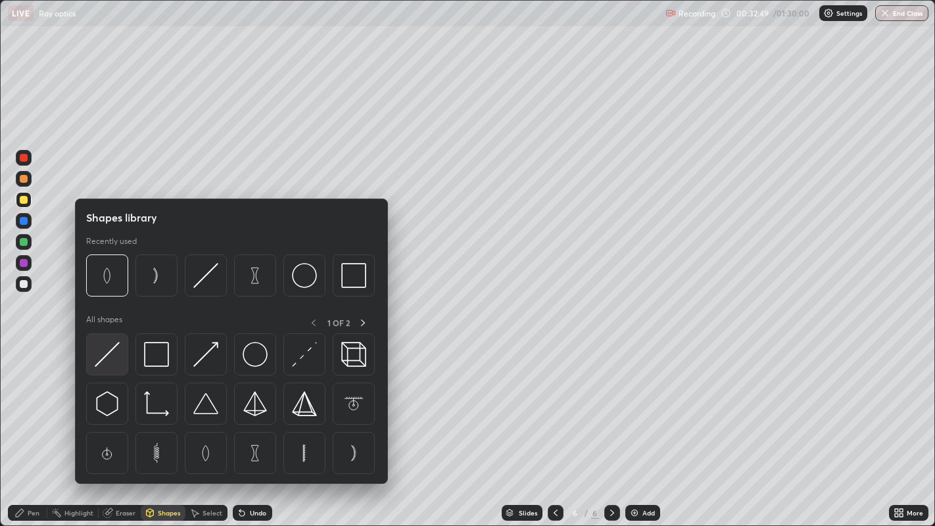
click at [108, 359] on img at bounding box center [107, 354] width 25 height 25
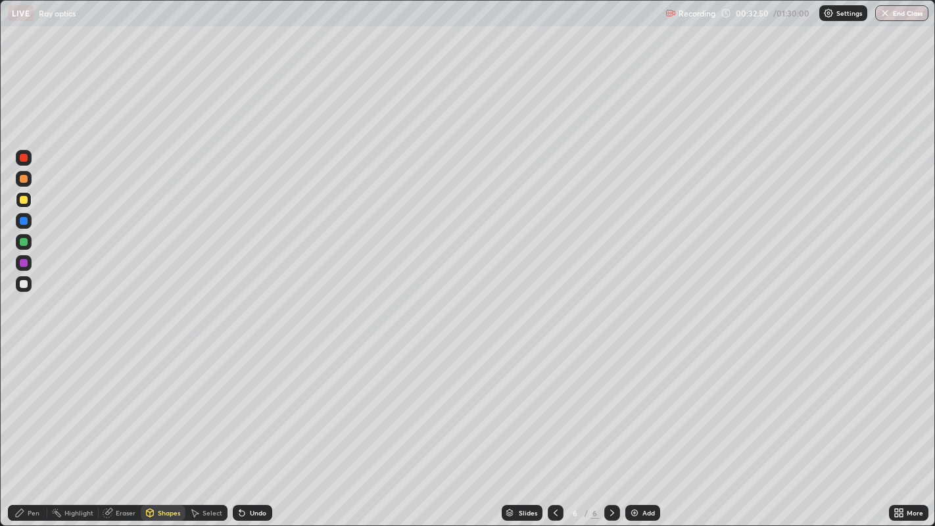
click at [26, 266] on div at bounding box center [24, 263] width 8 height 8
click at [255, 427] on div "Undo" at bounding box center [258, 512] width 16 height 7
click at [33, 427] on div "Pen" at bounding box center [34, 512] width 12 height 7
click at [248, 427] on div "Undo" at bounding box center [252, 513] width 39 height 16
click at [124, 427] on div "Eraser" at bounding box center [126, 512] width 20 height 7
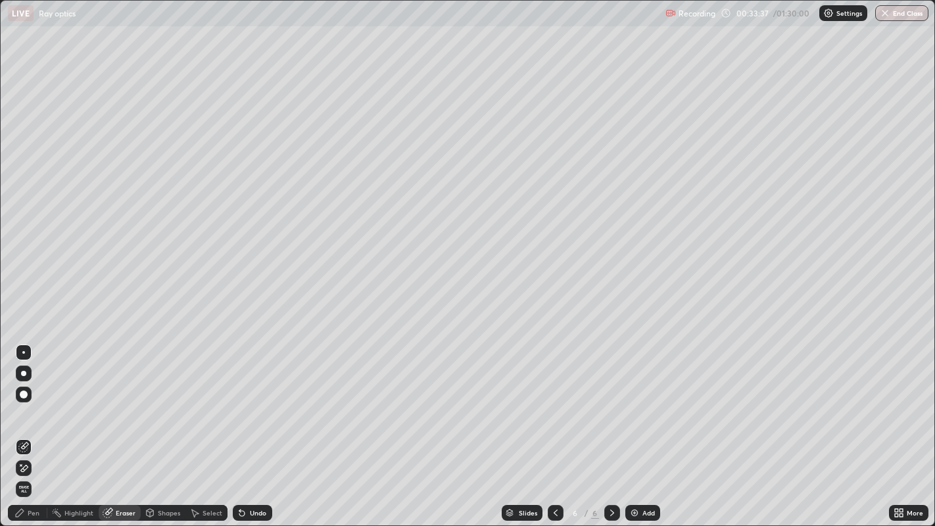
click at [35, 427] on div "Pen" at bounding box center [34, 512] width 12 height 7
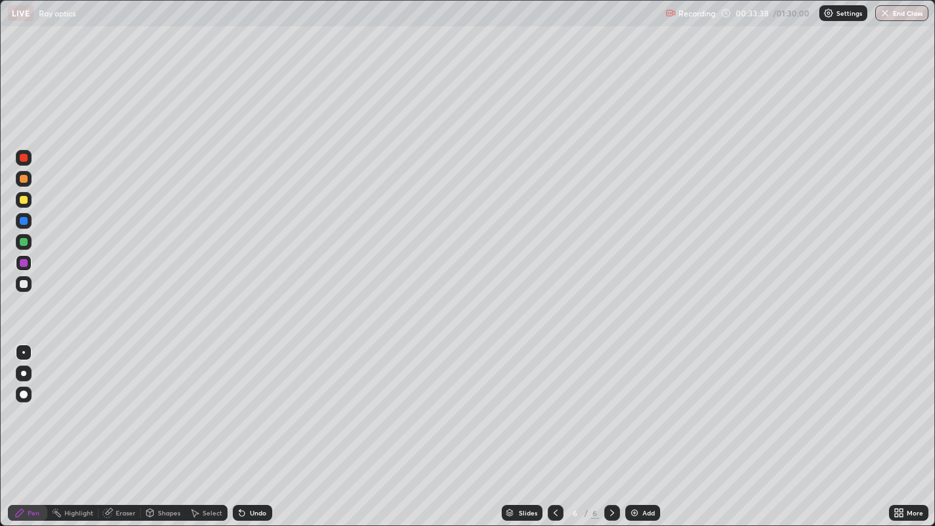
click at [26, 283] on div at bounding box center [24, 284] width 8 height 8
click at [647, 427] on div "Add" at bounding box center [648, 512] width 12 height 7
click at [27, 200] on div at bounding box center [24, 200] width 8 height 8
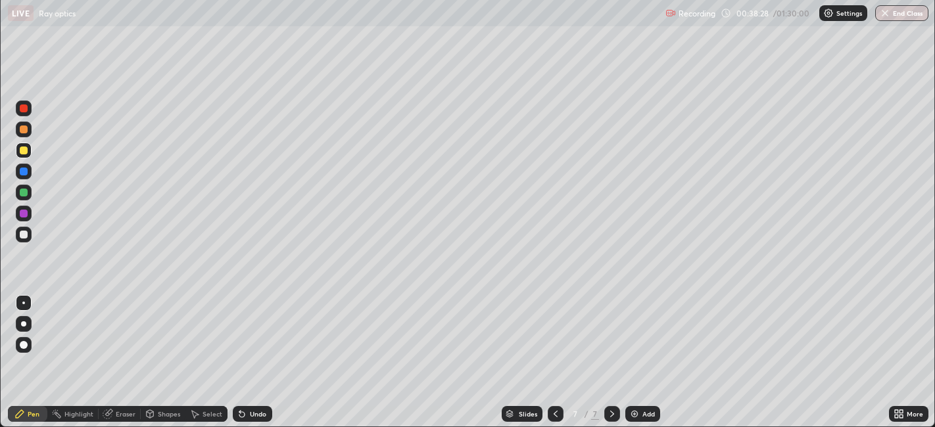
scroll to position [65294, 64786]
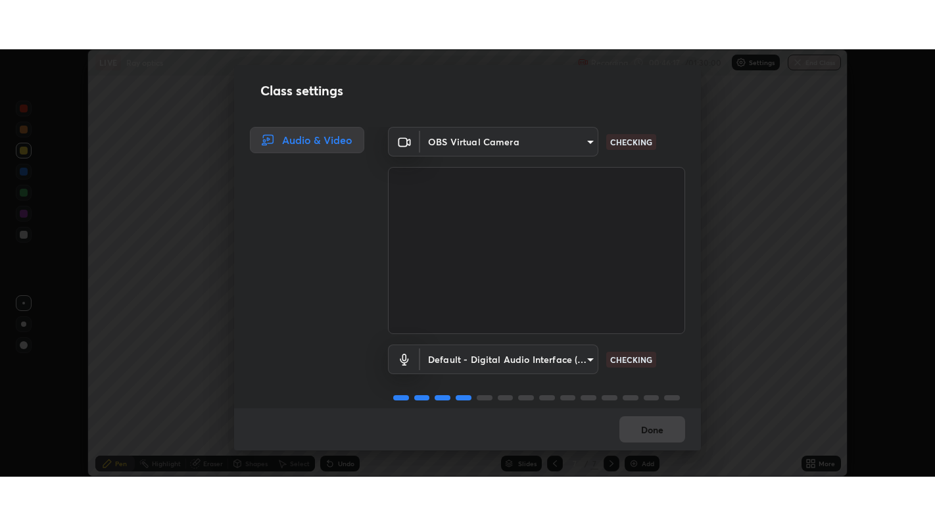
scroll to position [16, 0]
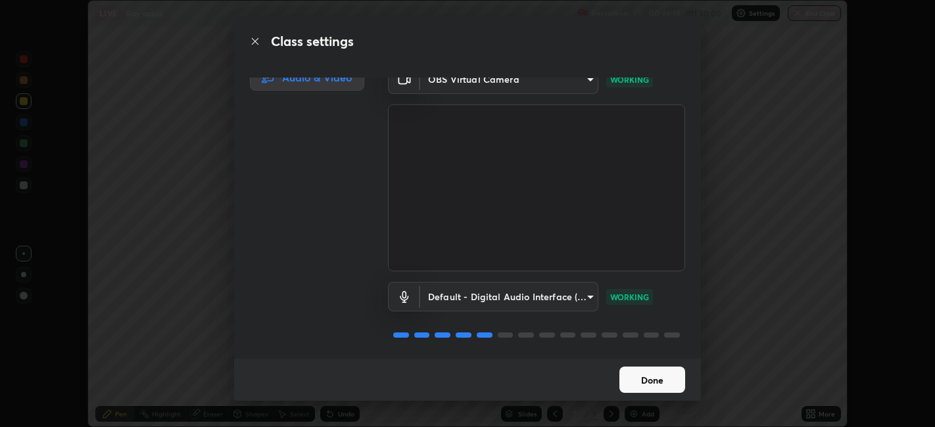
click at [657, 381] on button "Done" at bounding box center [652, 380] width 66 height 26
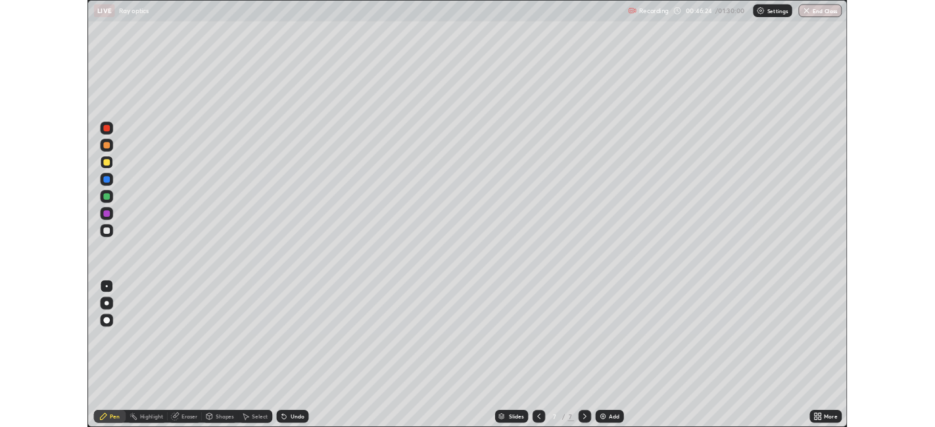
scroll to position [526, 935]
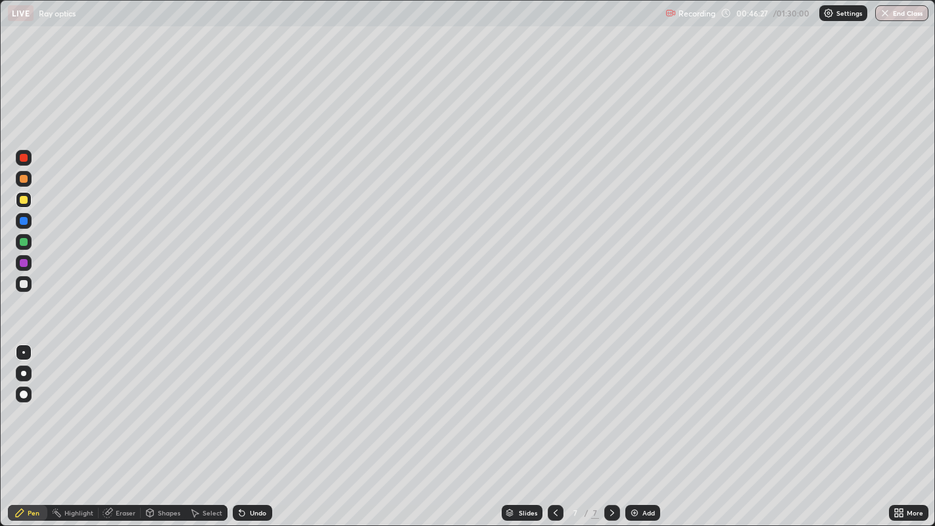
click at [900, 427] on icon at bounding box center [900, 514] width 3 height 3
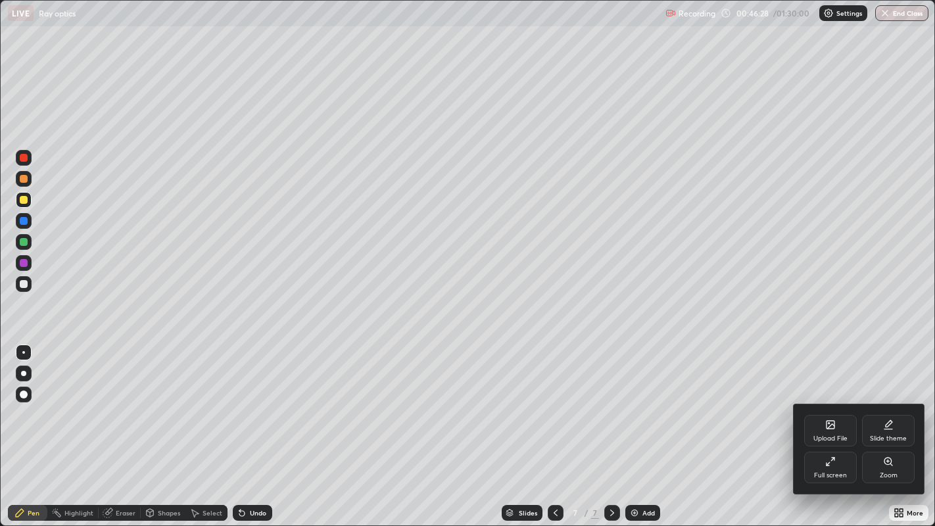
click at [828, 427] on icon at bounding box center [830, 424] width 11 height 11
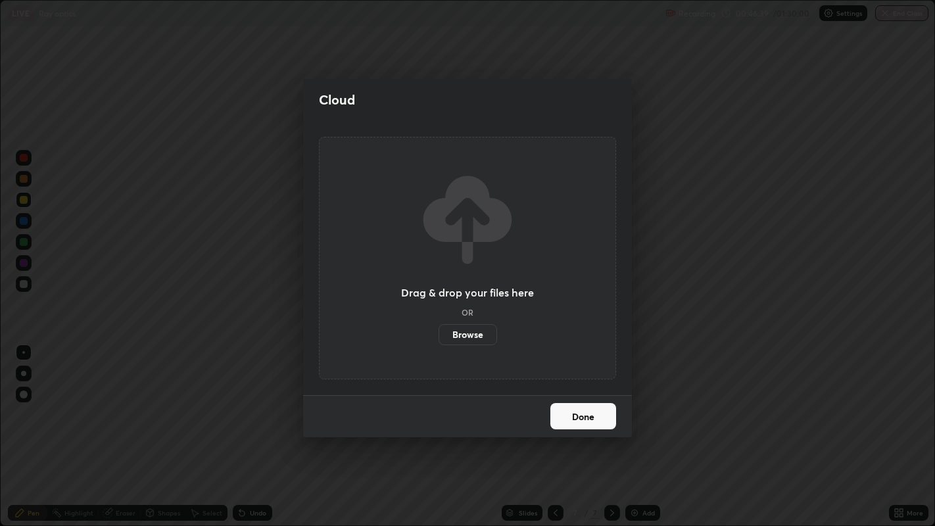
click at [459, 330] on label "Browse" at bounding box center [467, 334] width 58 height 21
click at [438, 330] on input "Browse" at bounding box center [438, 334] width 0 height 21
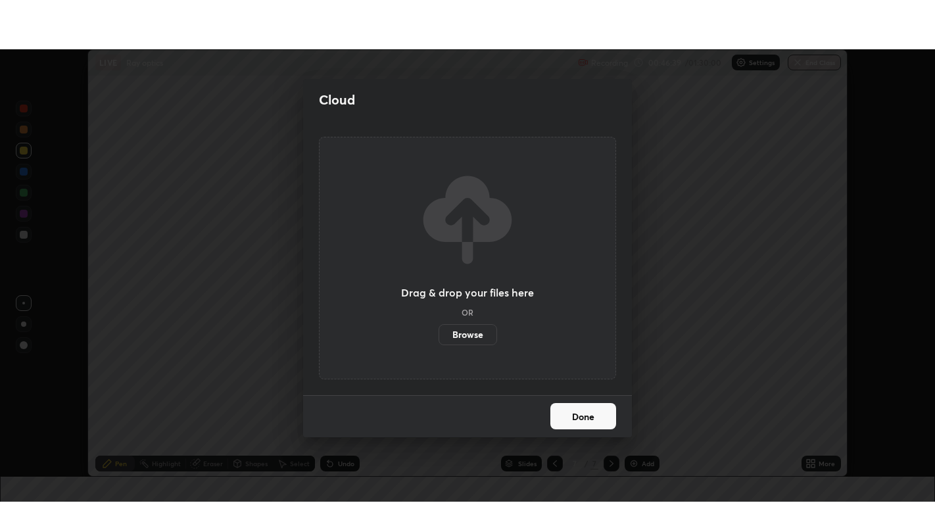
scroll to position [65294, 64786]
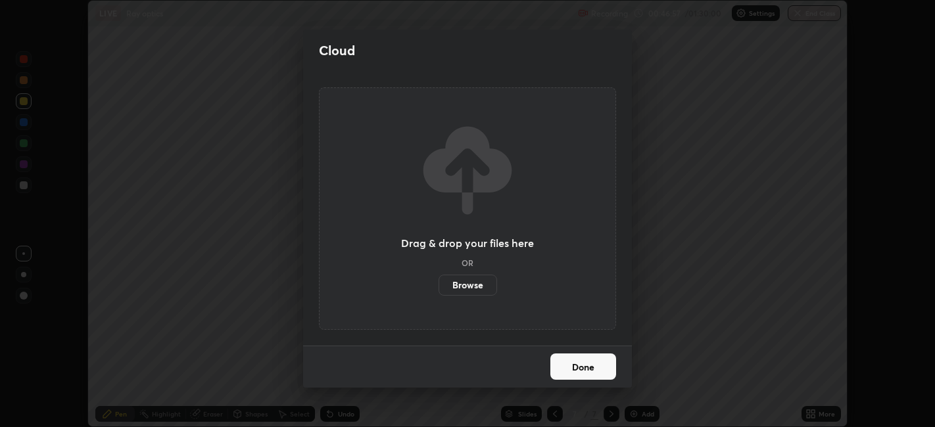
click at [580, 366] on button "Done" at bounding box center [583, 367] width 66 height 26
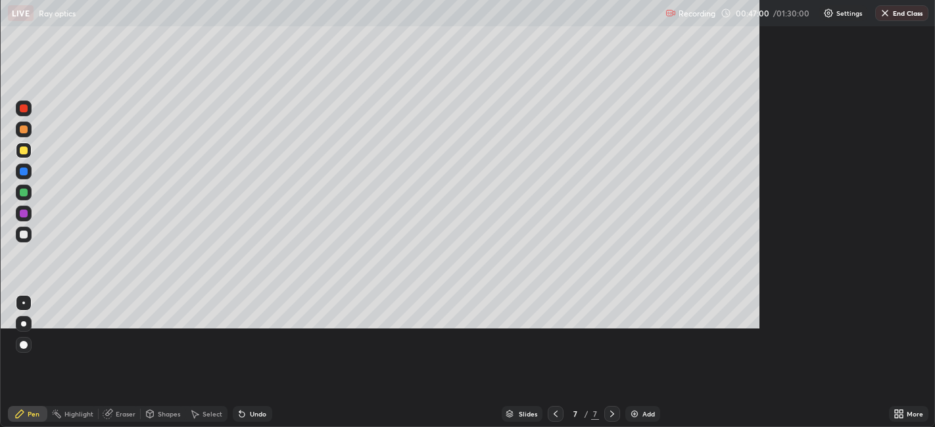
scroll to position [526, 935]
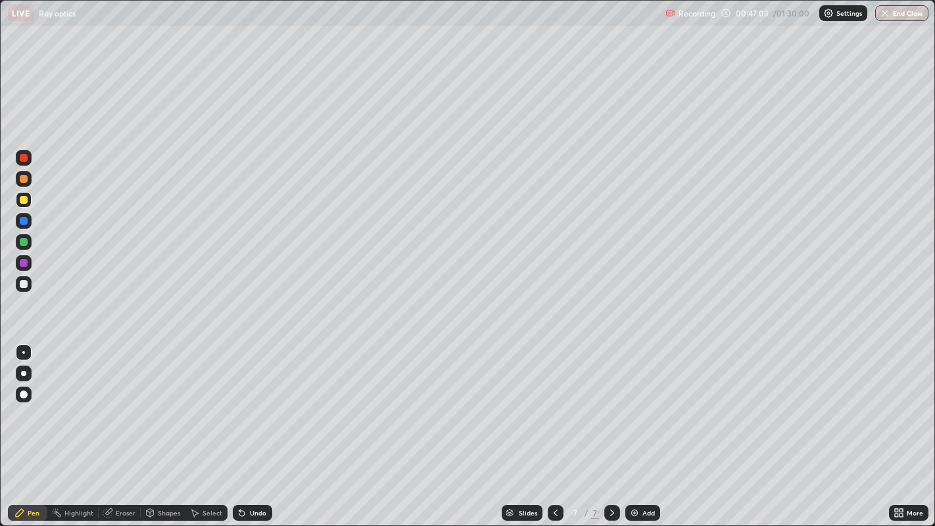
click at [208, 427] on div "Select" at bounding box center [212, 512] width 20 height 7
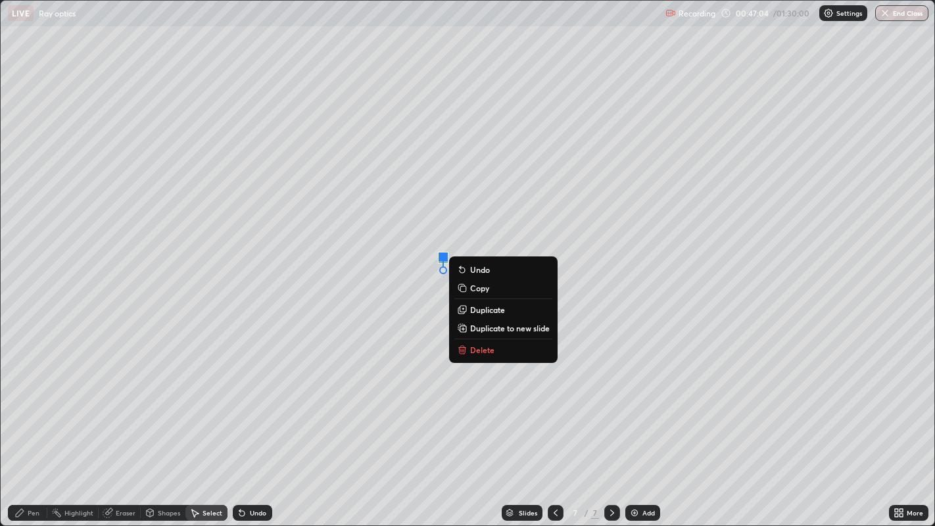
click at [482, 350] on p "Delete" at bounding box center [482, 349] width 24 height 11
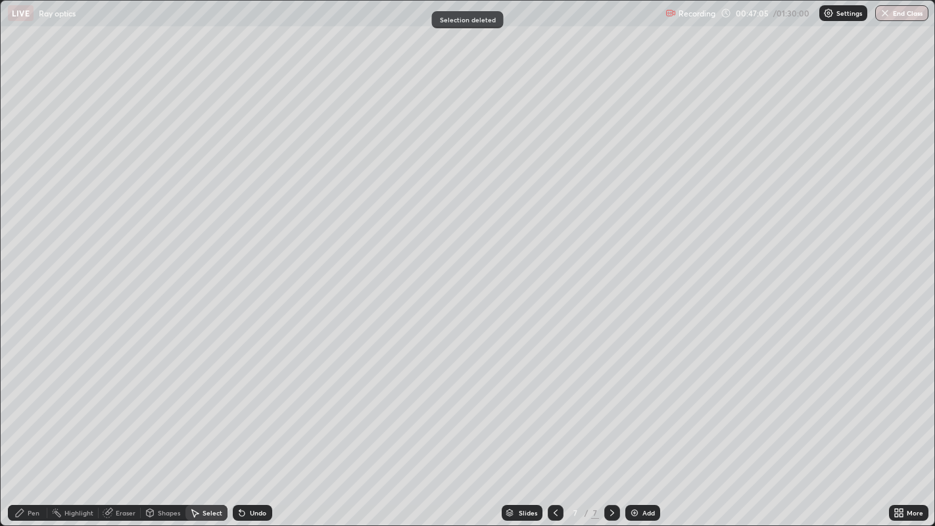
click at [30, 427] on div "Pen" at bounding box center [27, 513] width 39 height 16
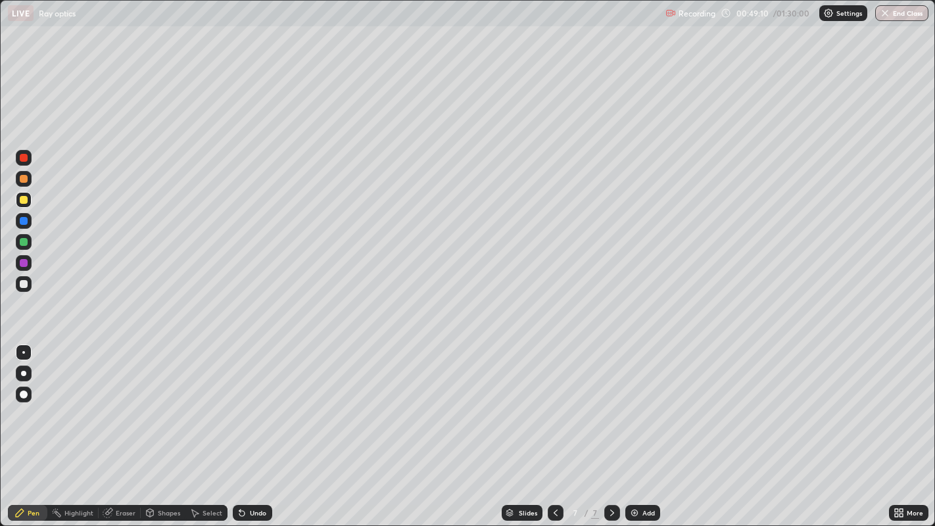
click at [212, 427] on div "Select" at bounding box center [212, 512] width 20 height 7
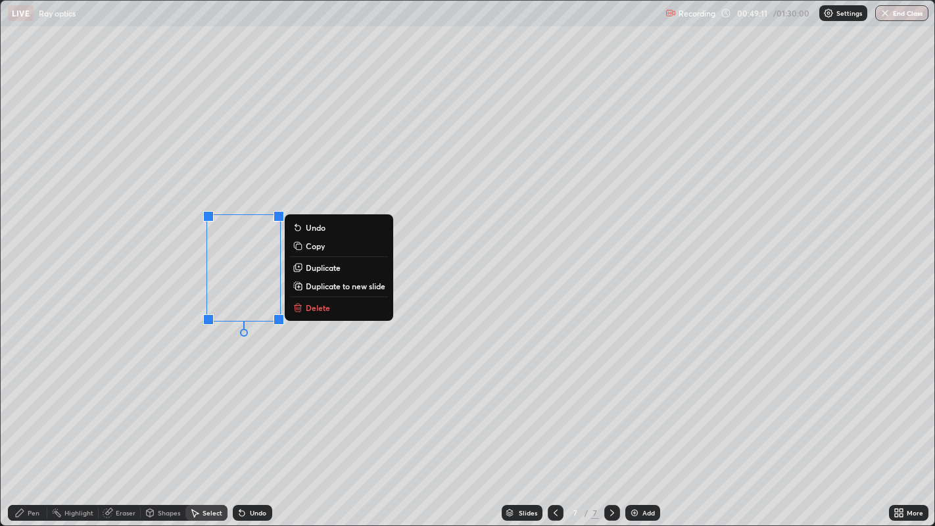
click at [321, 308] on p "Delete" at bounding box center [318, 307] width 24 height 11
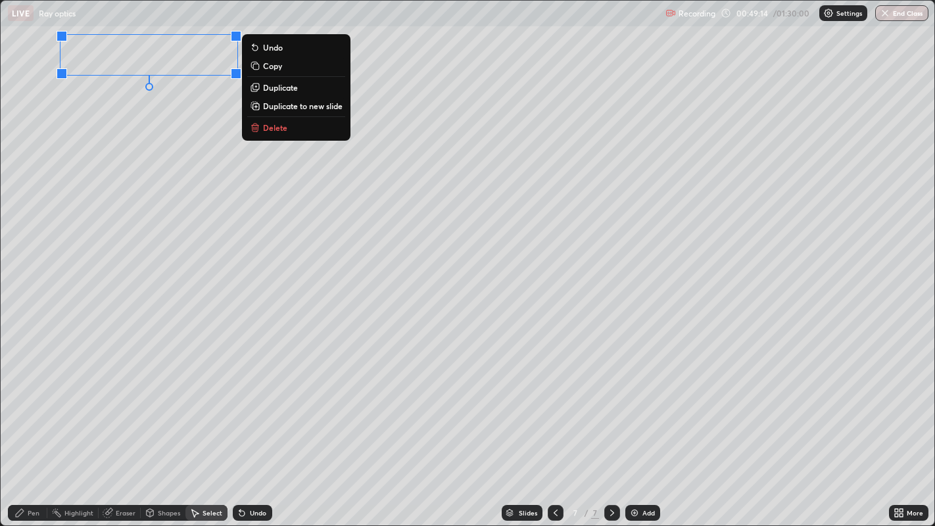
click at [269, 122] on p "Delete" at bounding box center [275, 127] width 24 height 11
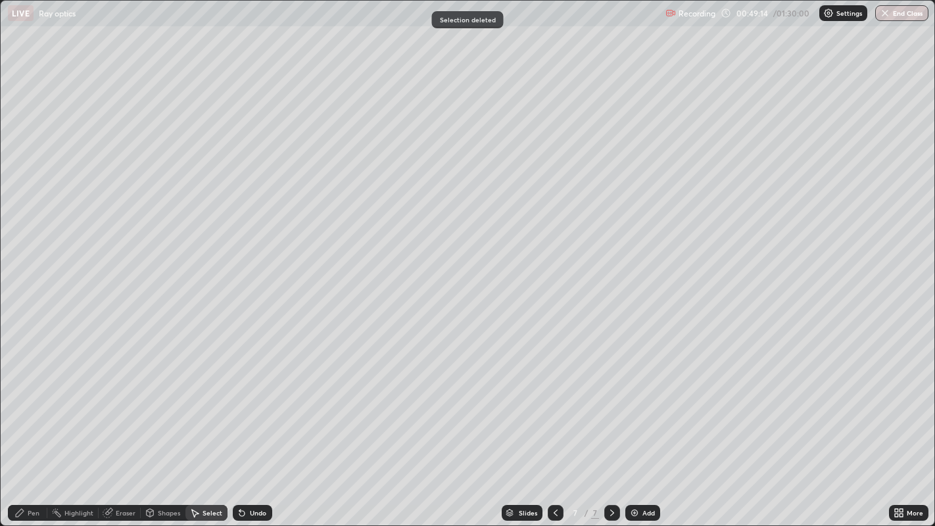
click at [26, 427] on div "Pen" at bounding box center [27, 513] width 39 height 16
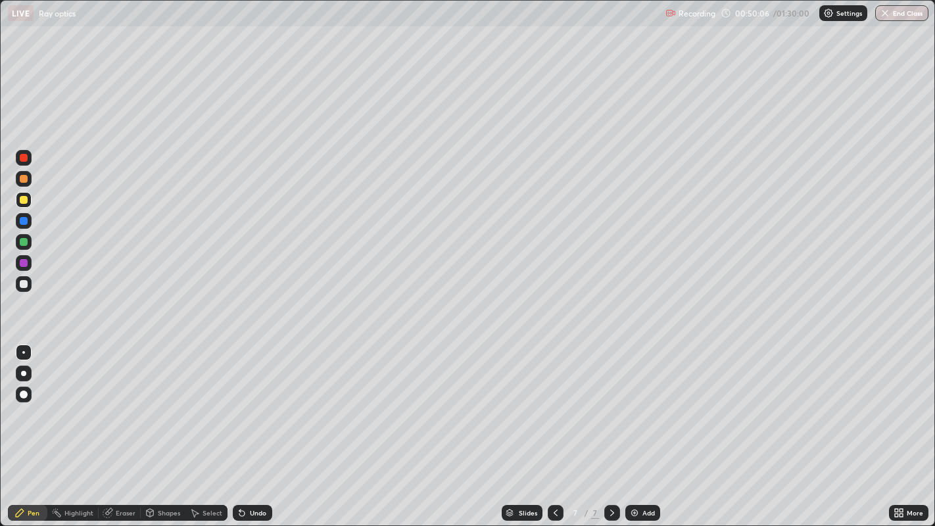
click at [27, 200] on div at bounding box center [24, 200] width 8 height 8
click at [165, 427] on div "Shapes" at bounding box center [169, 512] width 22 height 7
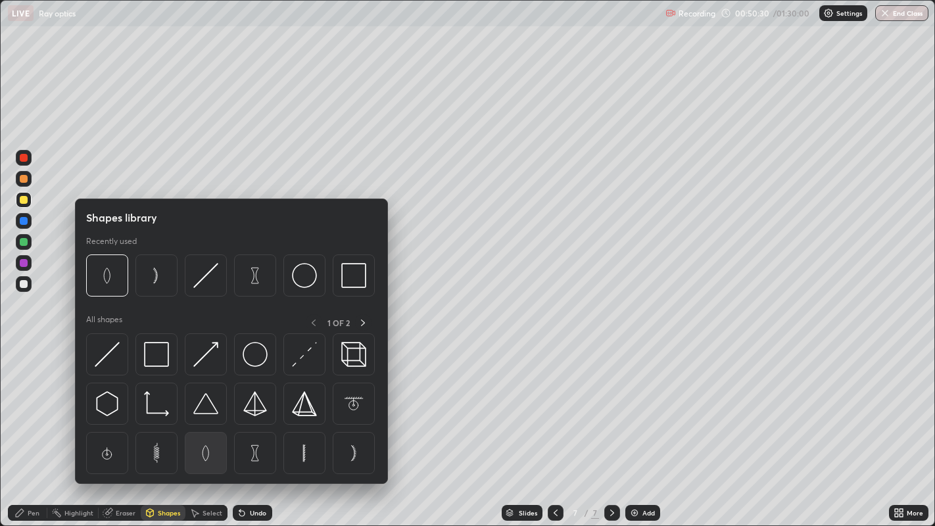
click at [206, 427] on img at bounding box center [205, 452] width 25 height 25
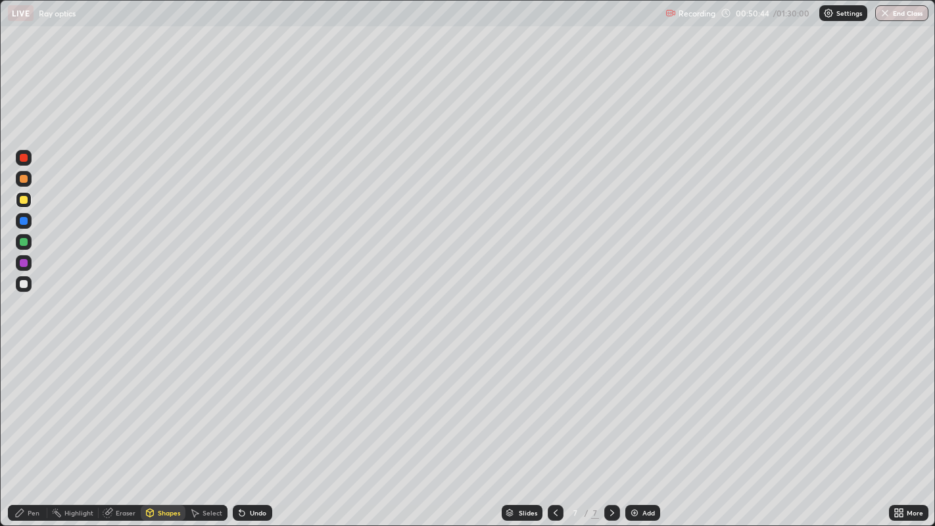
click at [161, 427] on div "Shapes" at bounding box center [169, 512] width 22 height 7
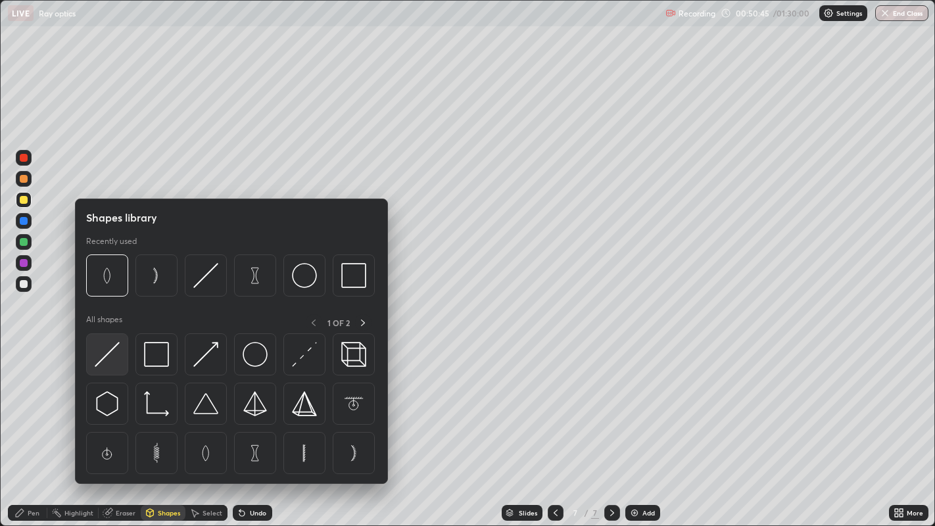
click at [106, 354] on img at bounding box center [107, 354] width 25 height 25
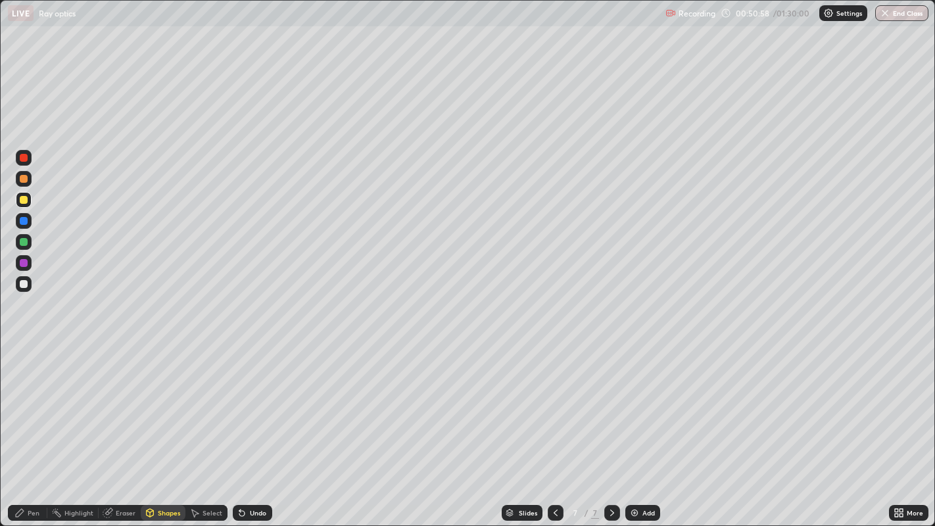
click at [253, 427] on div "Undo" at bounding box center [258, 512] width 16 height 7
click at [26, 283] on div at bounding box center [24, 284] width 8 height 8
click at [256, 427] on div "Undo" at bounding box center [258, 512] width 16 height 7
click at [261, 427] on div "Undo" at bounding box center [252, 513] width 39 height 16
click at [262, 427] on div "Undo" at bounding box center [252, 513] width 39 height 16
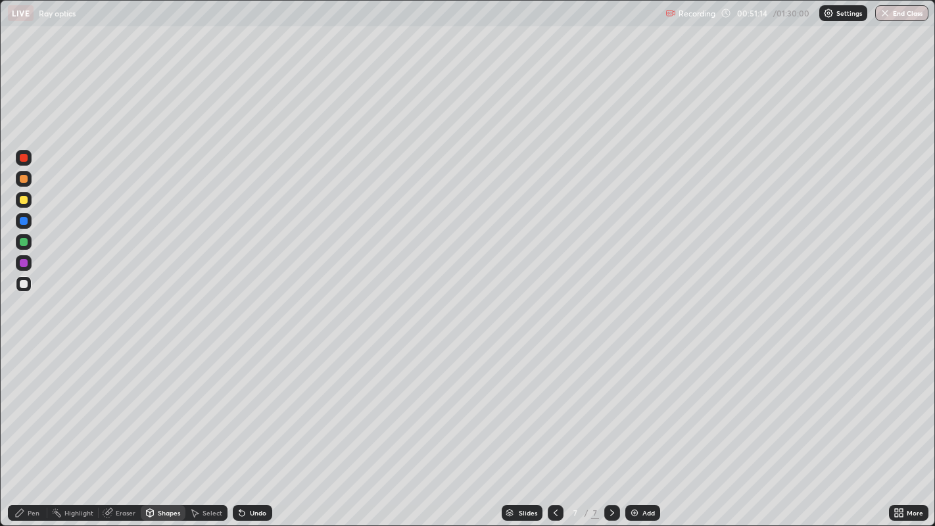
click at [257, 427] on div "Undo" at bounding box center [252, 513] width 39 height 16
click at [29, 427] on div "Pen" at bounding box center [34, 512] width 12 height 7
click at [128, 427] on div "Eraser" at bounding box center [126, 512] width 20 height 7
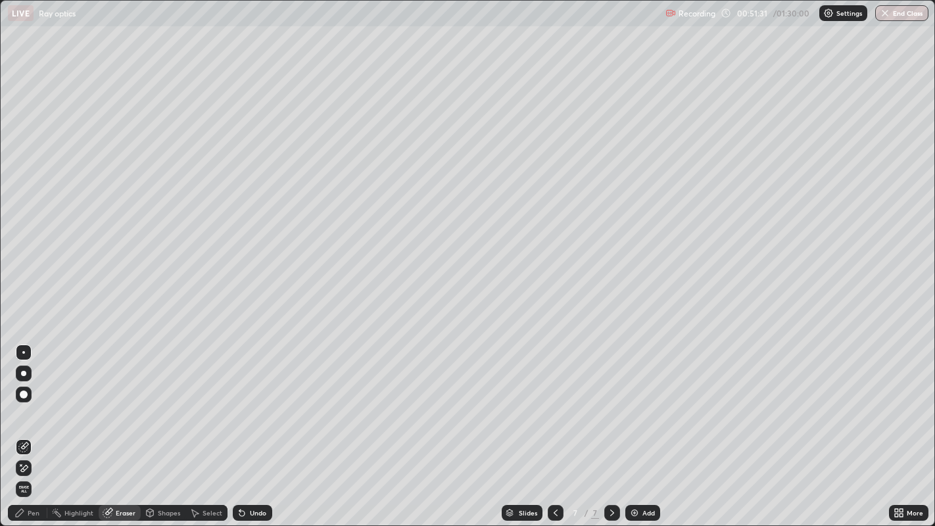
click at [32, 427] on div "Pen" at bounding box center [34, 512] width 12 height 7
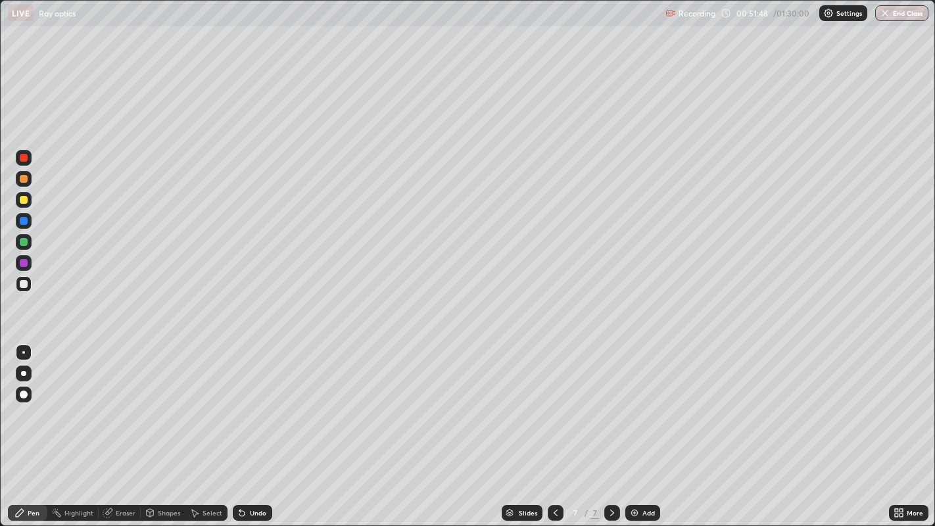
click at [126, 427] on div "Eraser" at bounding box center [126, 512] width 20 height 7
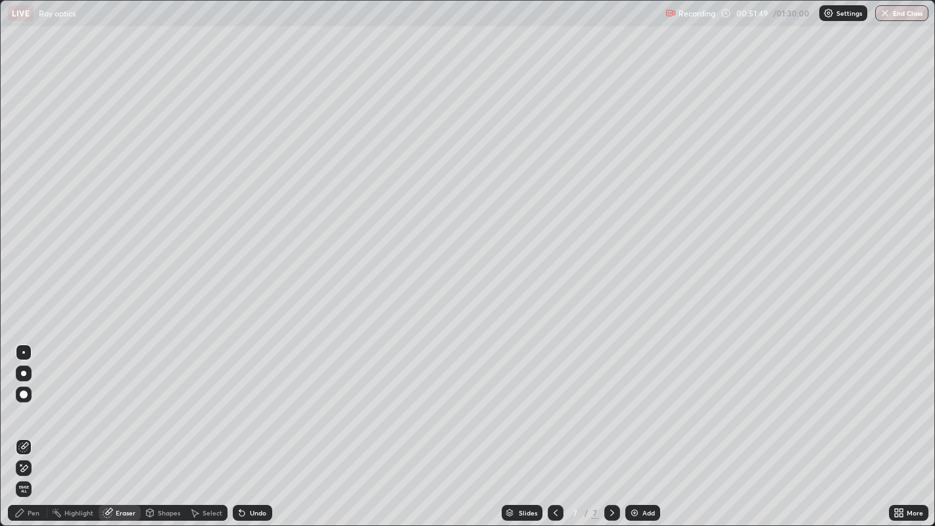
click at [167, 427] on div "Shapes" at bounding box center [169, 512] width 22 height 7
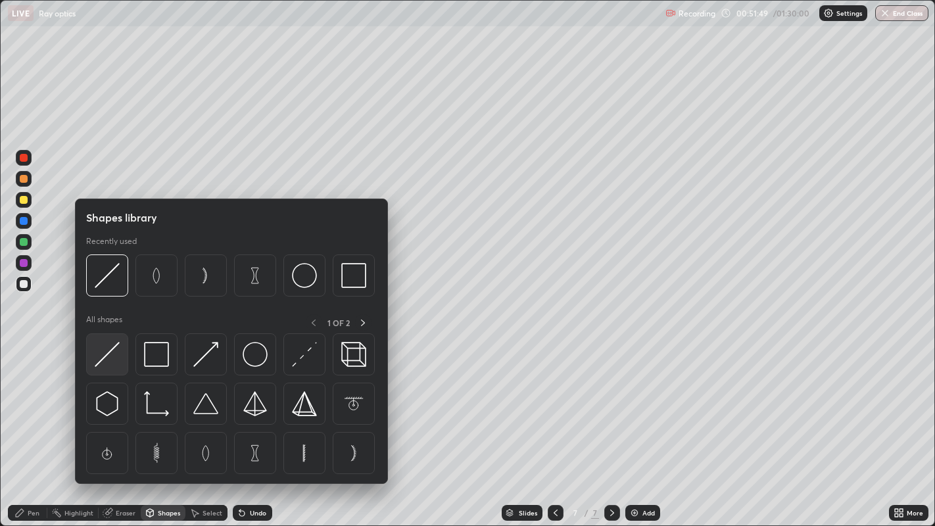
click at [110, 350] on img at bounding box center [107, 354] width 25 height 25
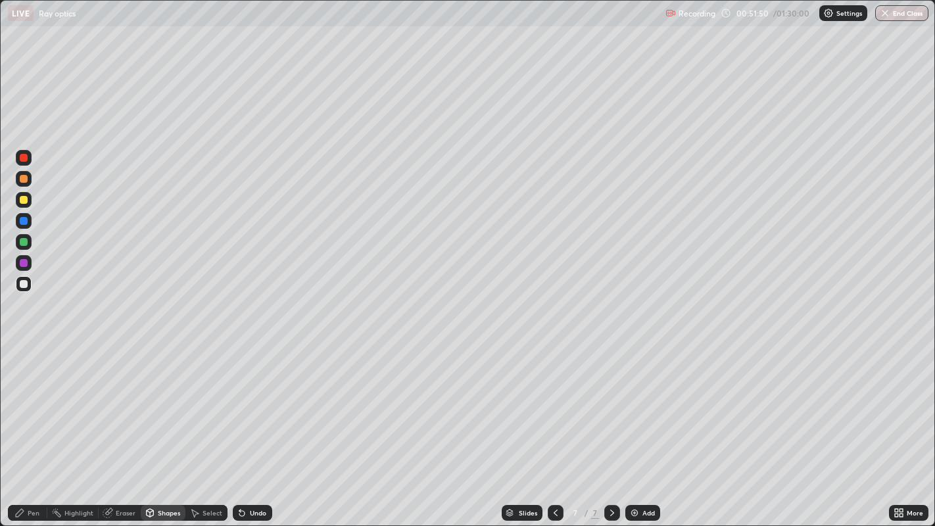
click at [25, 178] on div at bounding box center [24, 179] width 8 height 8
click at [250, 427] on div "Undo" at bounding box center [252, 513] width 39 height 16
click at [34, 427] on div "Pen" at bounding box center [34, 512] width 12 height 7
click at [258, 427] on div "Undo" at bounding box center [258, 512] width 16 height 7
click at [163, 427] on div "Shapes" at bounding box center [169, 512] width 22 height 7
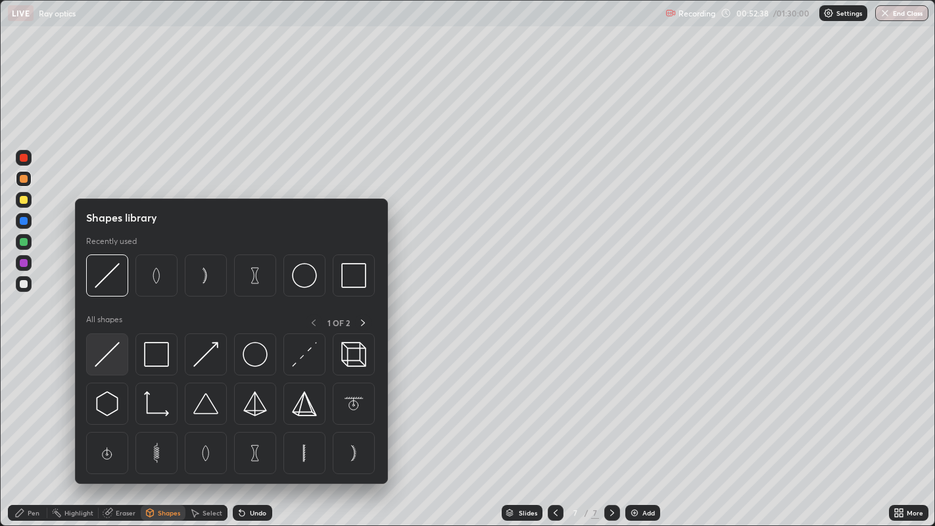
click at [105, 355] on img at bounding box center [107, 354] width 25 height 25
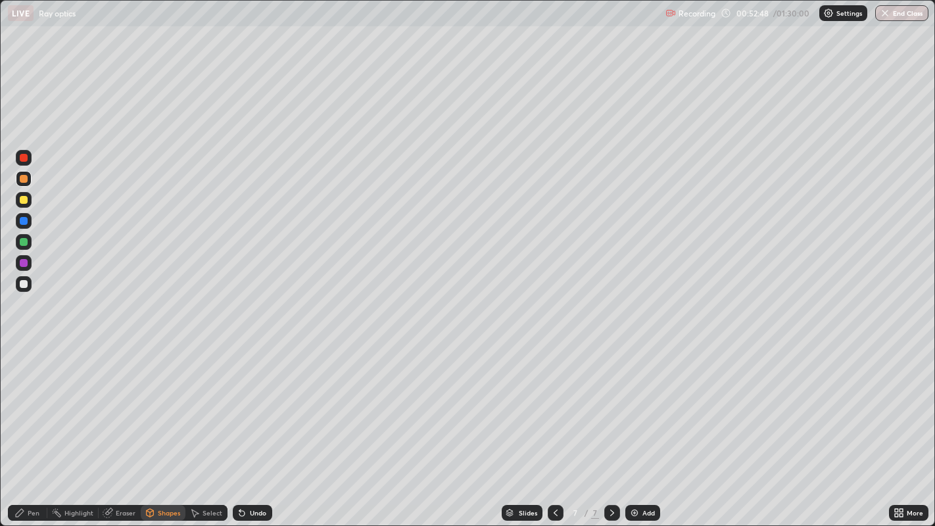
click at [33, 427] on div "Pen" at bounding box center [34, 512] width 12 height 7
click at [23, 241] on div at bounding box center [24, 242] width 8 height 8
click at [256, 427] on div "Undo" at bounding box center [258, 512] width 16 height 7
click at [259, 427] on div "Undo" at bounding box center [258, 512] width 16 height 7
click at [166, 427] on div "Shapes" at bounding box center [169, 512] width 22 height 7
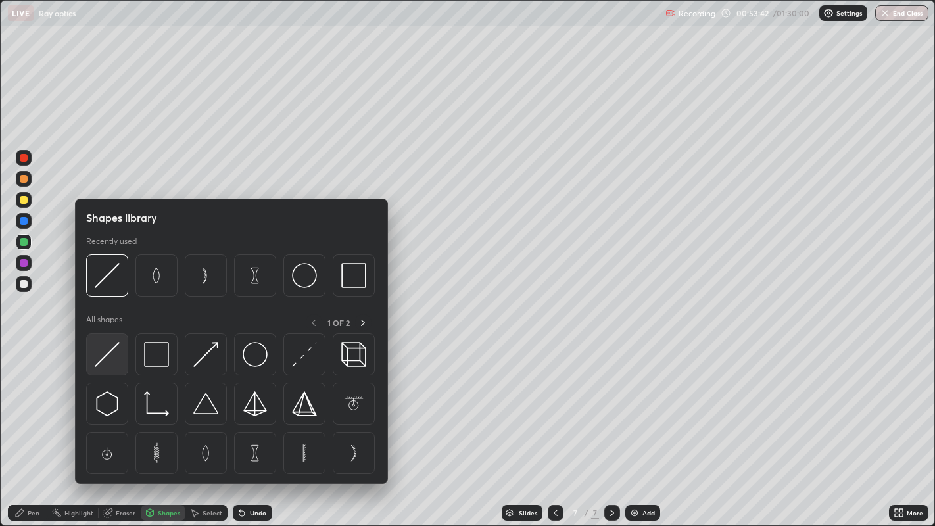
click at [110, 349] on img at bounding box center [107, 354] width 25 height 25
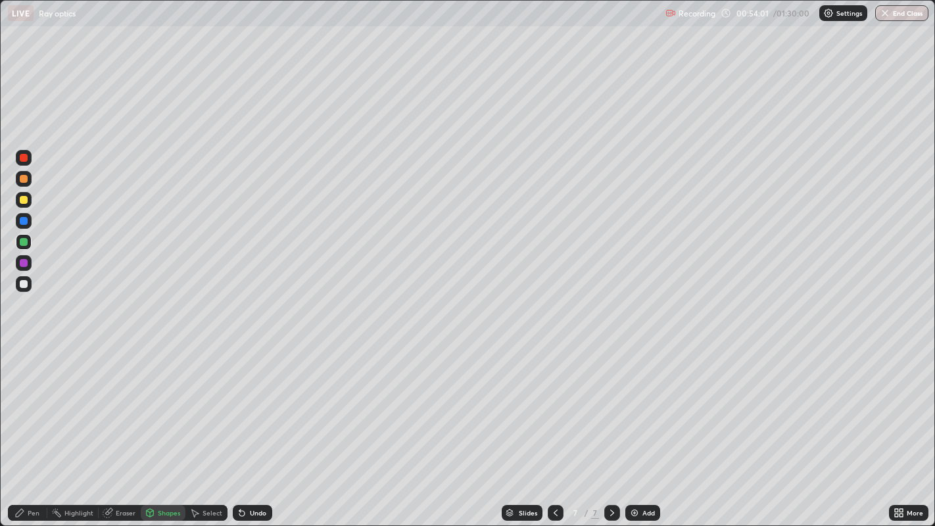
click at [251, 427] on div "Undo" at bounding box center [252, 513] width 39 height 16
click at [252, 427] on div "Undo" at bounding box center [258, 512] width 16 height 7
click at [37, 427] on div "Pen" at bounding box center [34, 512] width 12 height 7
click at [163, 427] on div "Shapes" at bounding box center [169, 512] width 22 height 7
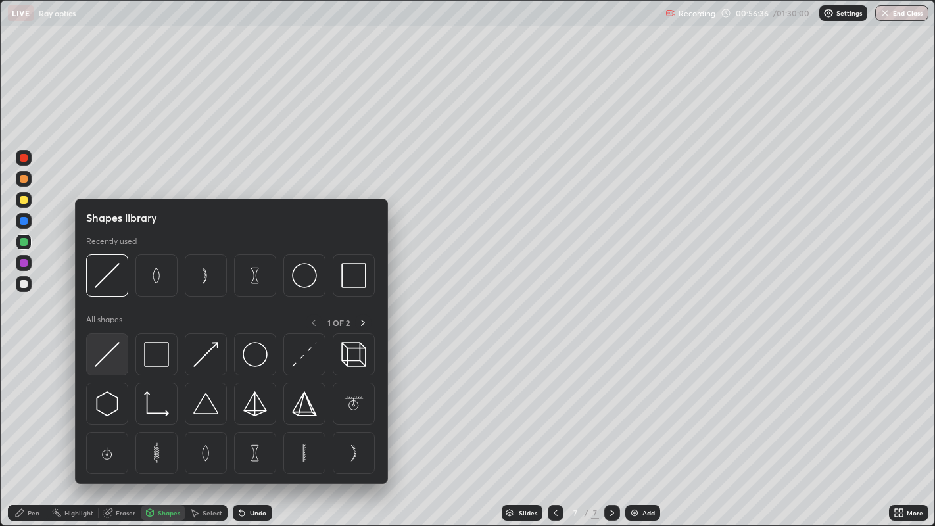
click at [111, 354] on img at bounding box center [107, 354] width 25 height 25
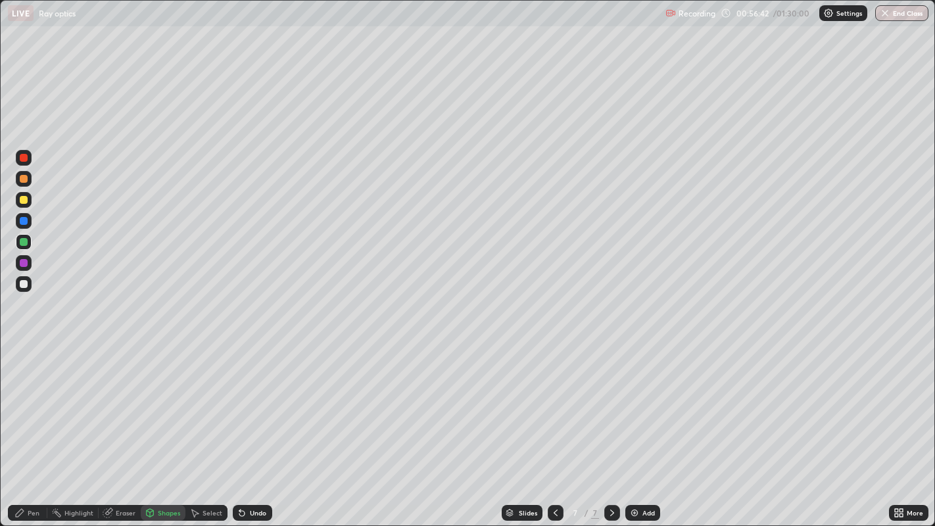
click at [34, 427] on div "Pen" at bounding box center [34, 512] width 12 height 7
click at [24, 197] on div at bounding box center [24, 200] width 8 height 8
click at [26, 175] on div at bounding box center [24, 179] width 8 height 8
click at [22, 202] on div at bounding box center [24, 200] width 8 height 8
click at [644, 427] on div "Add" at bounding box center [648, 512] width 12 height 7
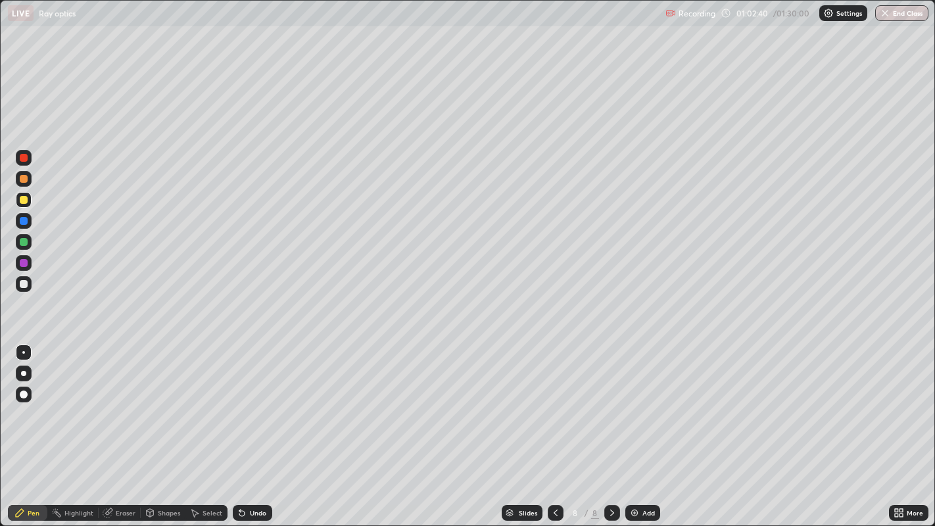
click at [554, 427] on icon at bounding box center [555, 512] width 4 height 7
click at [609, 427] on icon at bounding box center [612, 512] width 11 height 11
click at [26, 177] on div at bounding box center [24, 179] width 8 height 8
click at [24, 197] on div at bounding box center [24, 200] width 8 height 8
click at [259, 427] on div "Undo" at bounding box center [258, 512] width 16 height 7
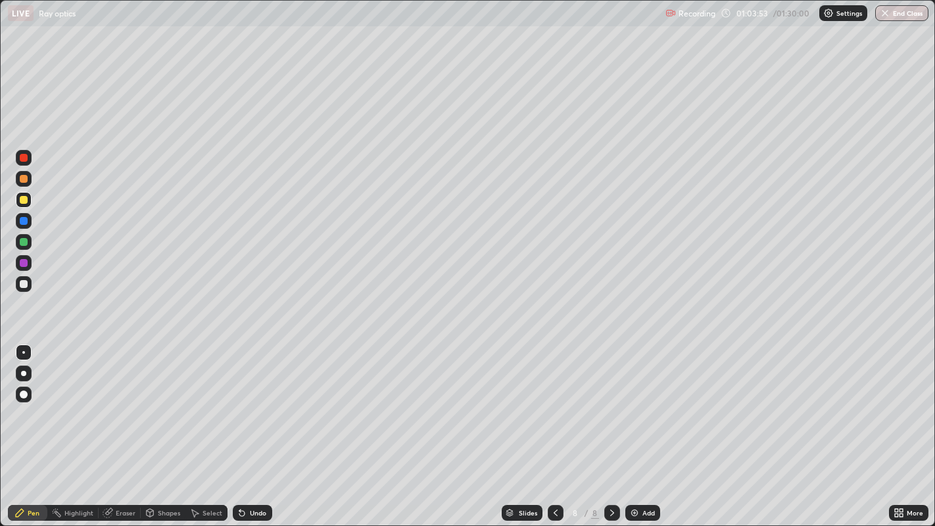
click at [166, 427] on div "Shapes" at bounding box center [169, 512] width 22 height 7
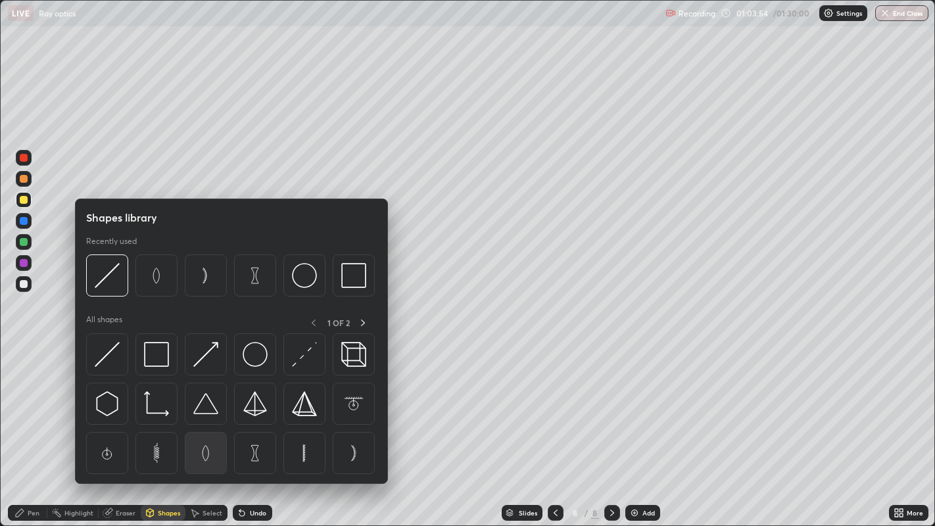
click at [203, 427] on img at bounding box center [205, 452] width 25 height 25
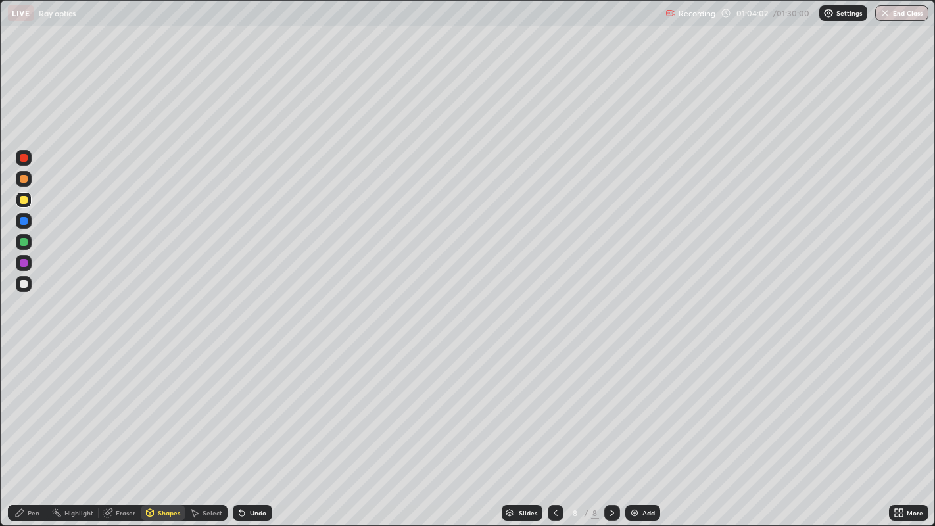
click at [256, 427] on div "Undo" at bounding box center [258, 512] width 16 height 7
click at [255, 427] on div "Undo" at bounding box center [258, 512] width 16 height 7
click at [209, 427] on div "Select" at bounding box center [212, 512] width 20 height 7
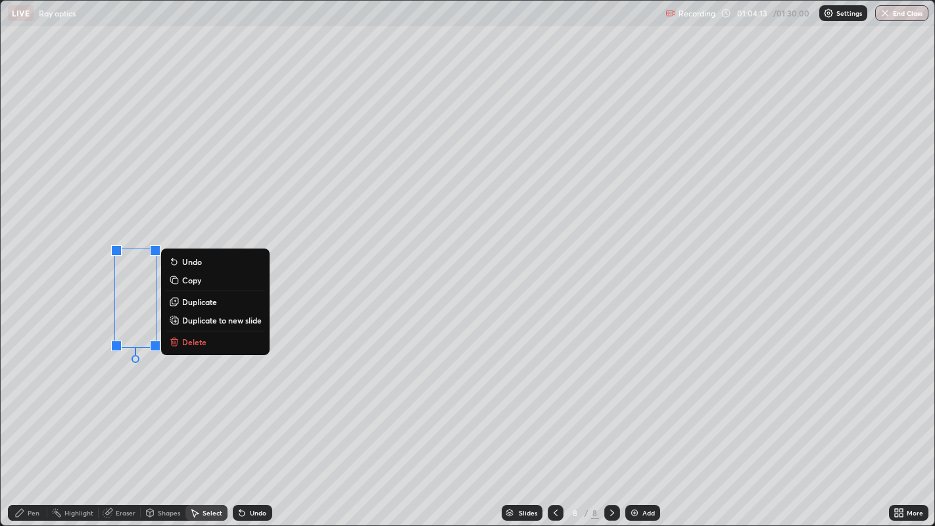
click at [188, 392] on div "0 ° Undo Copy Duplicate Duplicate to new slide Delete" at bounding box center [468, 263] width 934 height 525
click at [179, 400] on div "0 ° Undo Copy Duplicate Duplicate to new slide Delete" at bounding box center [468, 263] width 934 height 525
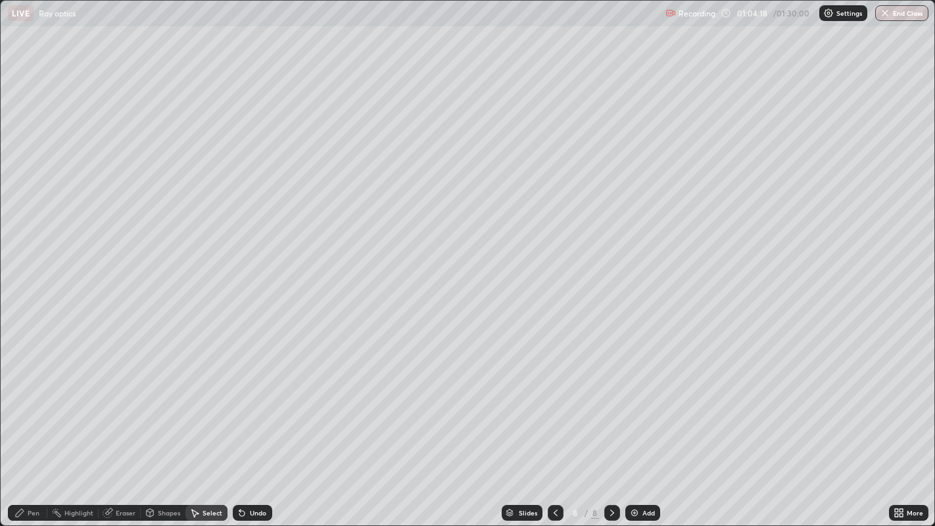
click at [258, 427] on div "Undo" at bounding box center [258, 512] width 16 height 7
click at [24, 427] on icon at bounding box center [19, 512] width 11 height 11
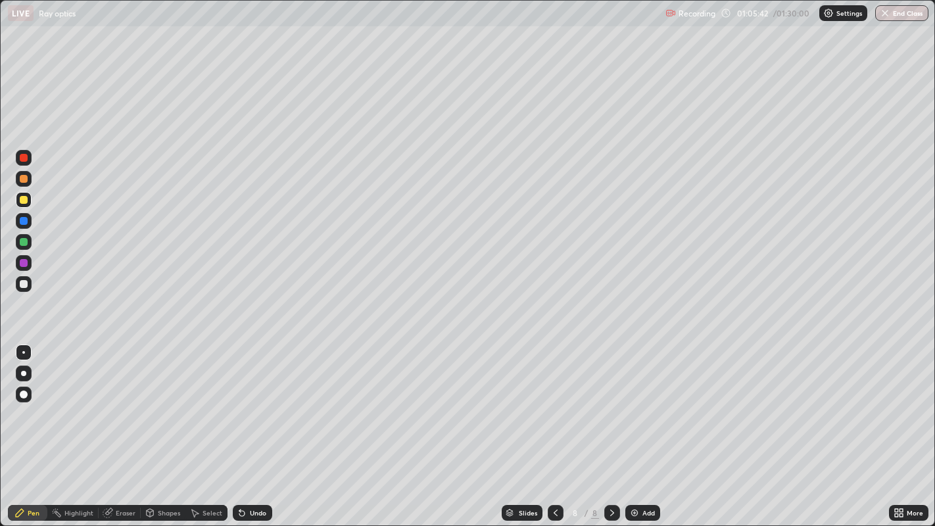
click at [258, 427] on div "Undo" at bounding box center [258, 512] width 16 height 7
click at [260, 427] on div "Undo" at bounding box center [258, 512] width 16 height 7
click at [258, 427] on div "Undo" at bounding box center [258, 512] width 16 height 7
click at [609, 427] on icon at bounding box center [612, 512] width 11 height 11
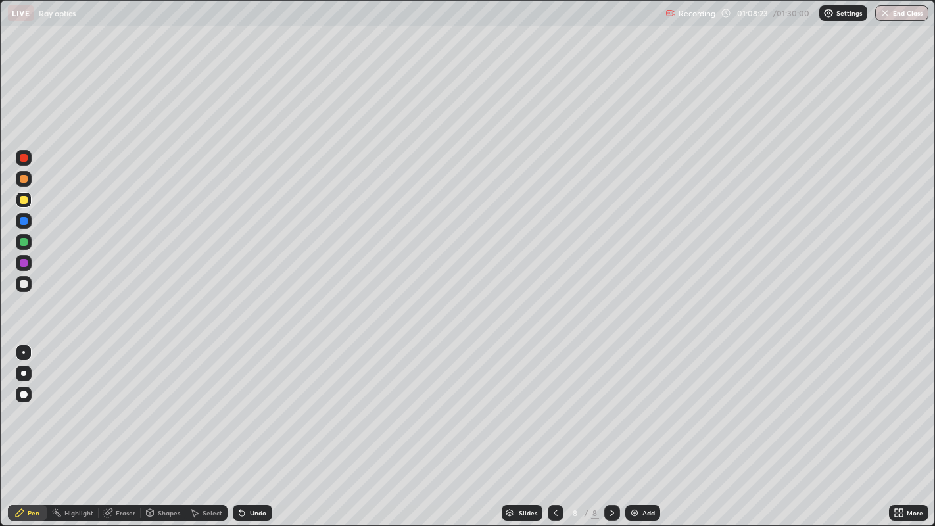
click at [645, 427] on div "Add" at bounding box center [648, 512] width 12 height 7
click at [21, 199] on div at bounding box center [24, 200] width 8 height 8
click at [256, 427] on div "Undo" at bounding box center [258, 512] width 16 height 7
click at [648, 427] on div "Add" at bounding box center [648, 512] width 12 height 7
click at [553, 427] on icon at bounding box center [554, 512] width 11 height 11
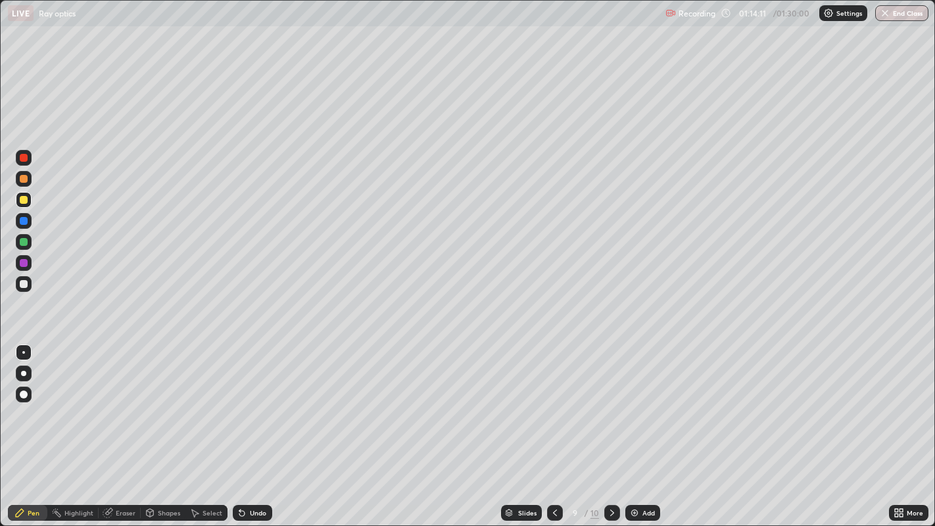
click at [612, 427] on icon at bounding box center [612, 512] width 4 height 7
click at [258, 427] on div "Undo" at bounding box center [258, 512] width 16 height 7
click at [252, 427] on div "Undo" at bounding box center [258, 512] width 16 height 7
click at [248, 427] on div "Undo" at bounding box center [252, 513] width 39 height 16
click at [127, 427] on div "Eraser" at bounding box center [126, 512] width 20 height 7
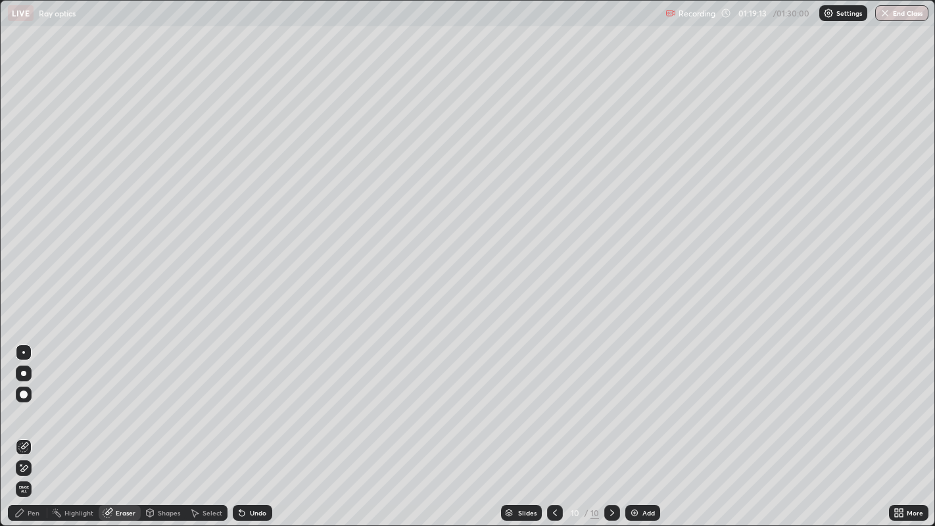
click at [33, 427] on div "Pen" at bounding box center [34, 512] width 12 height 7
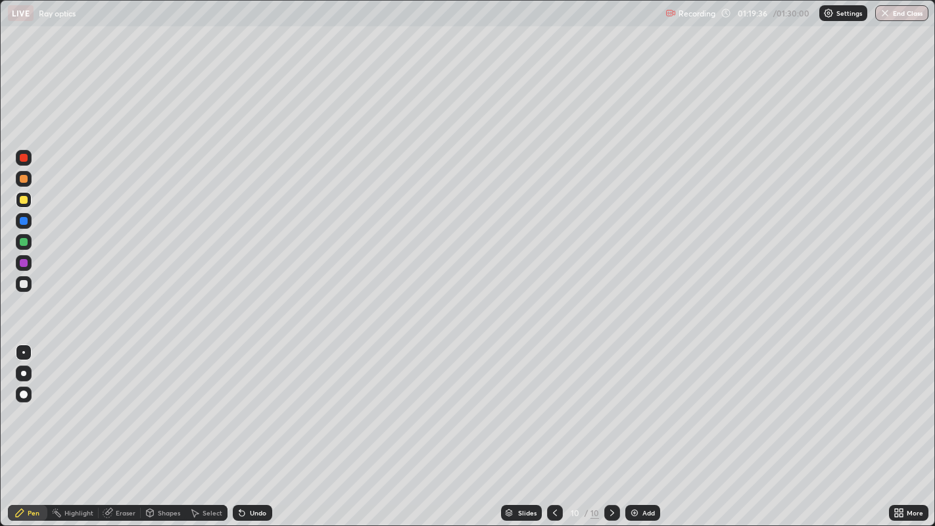
click at [206, 427] on div "Select" at bounding box center [212, 512] width 20 height 7
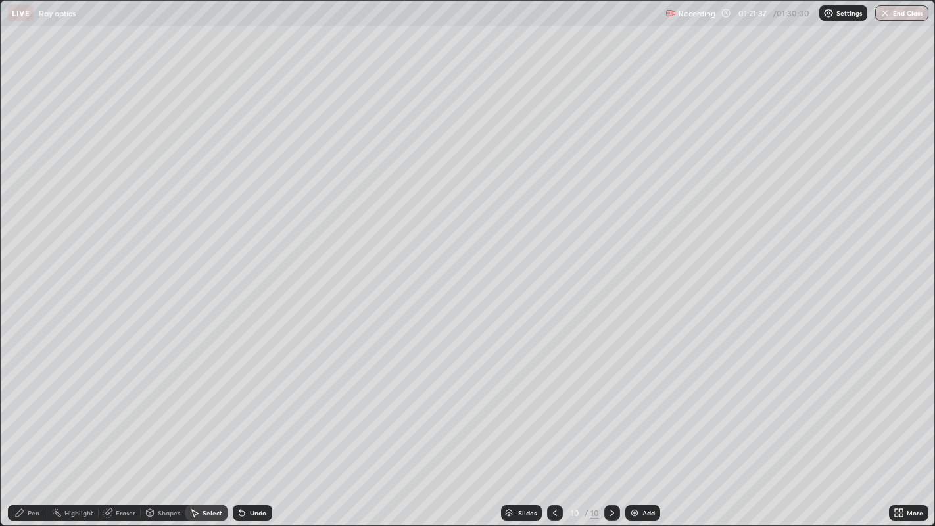
click at [643, 427] on div "Add" at bounding box center [648, 512] width 12 height 7
click at [24, 427] on icon at bounding box center [19, 512] width 11 height 11
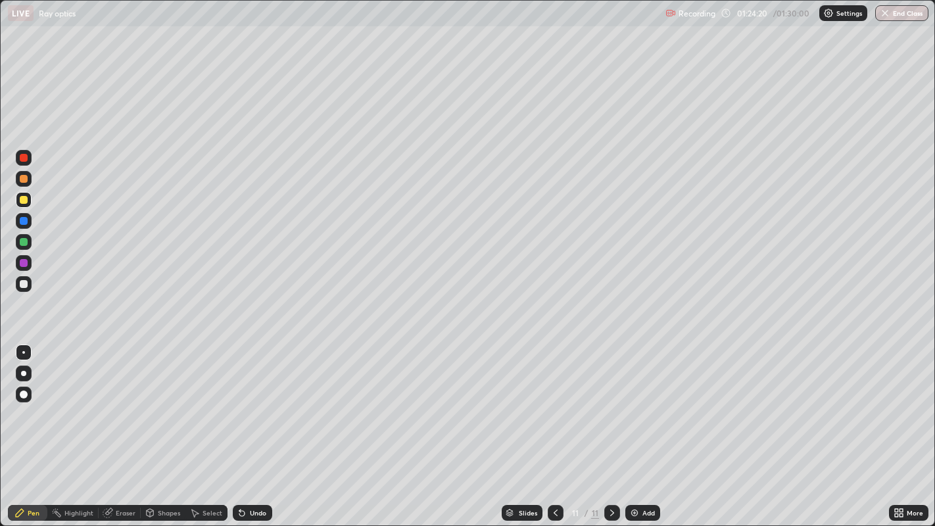
click at [886, 12] on img "button" at bounding box center [884, 13] width 11 height 11
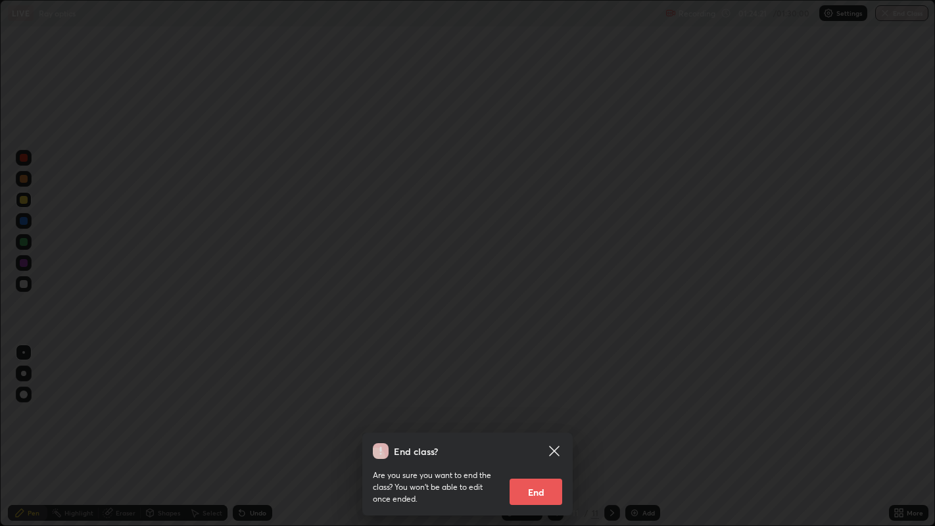
click at [539, 427] on button "End" at bounding box center [535, 491] width 53 height 26
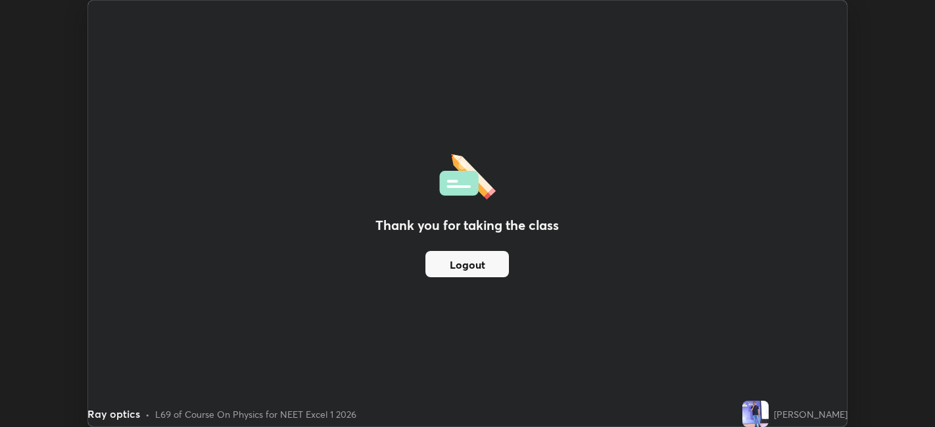
scroll to position [65294, 64786]
